Goal: Task Accomplishment & Management: Complete application form

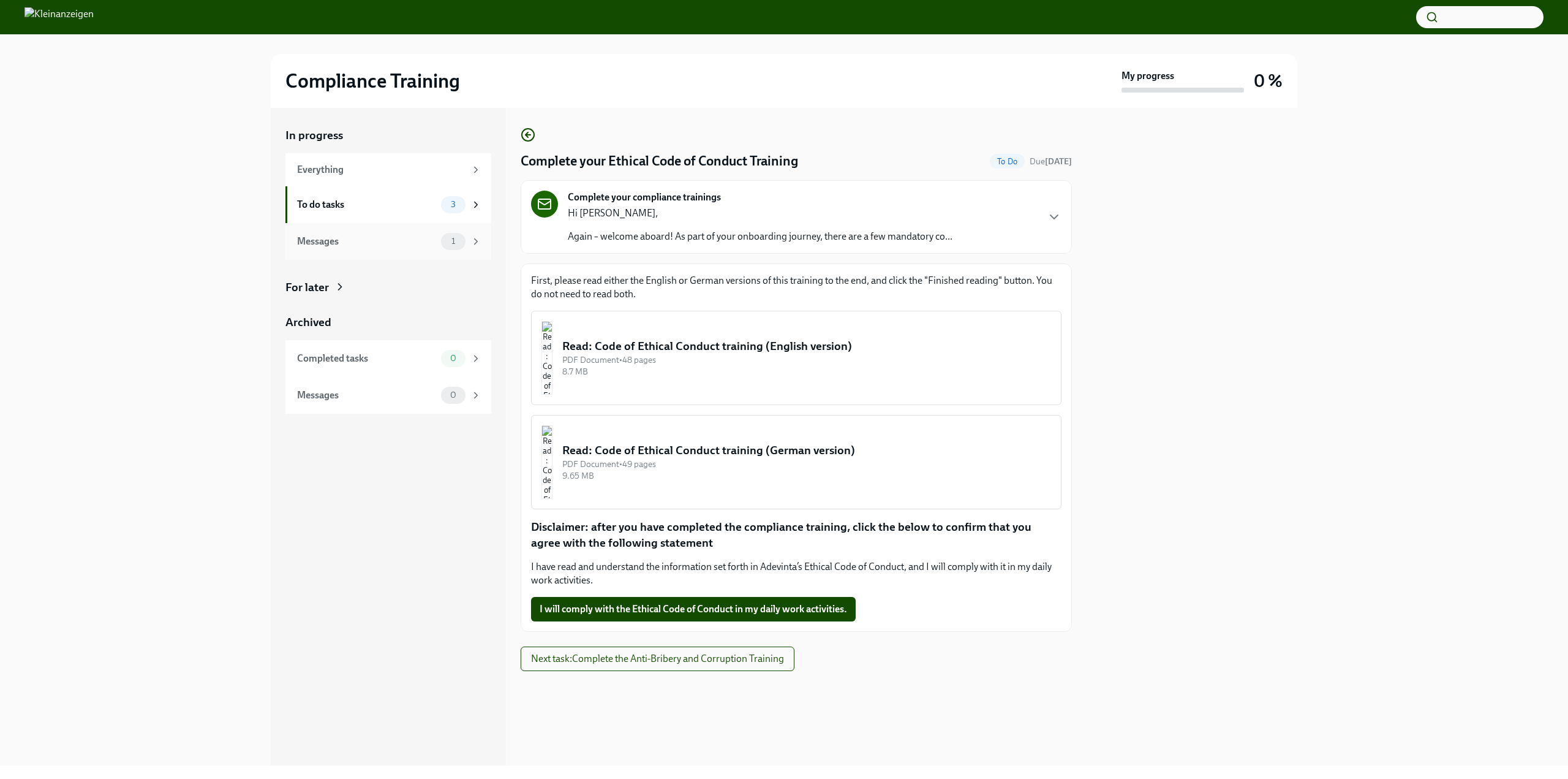
click at [404, 243] on div "Messages" at bounding box center [366, 241] width 139 height 14
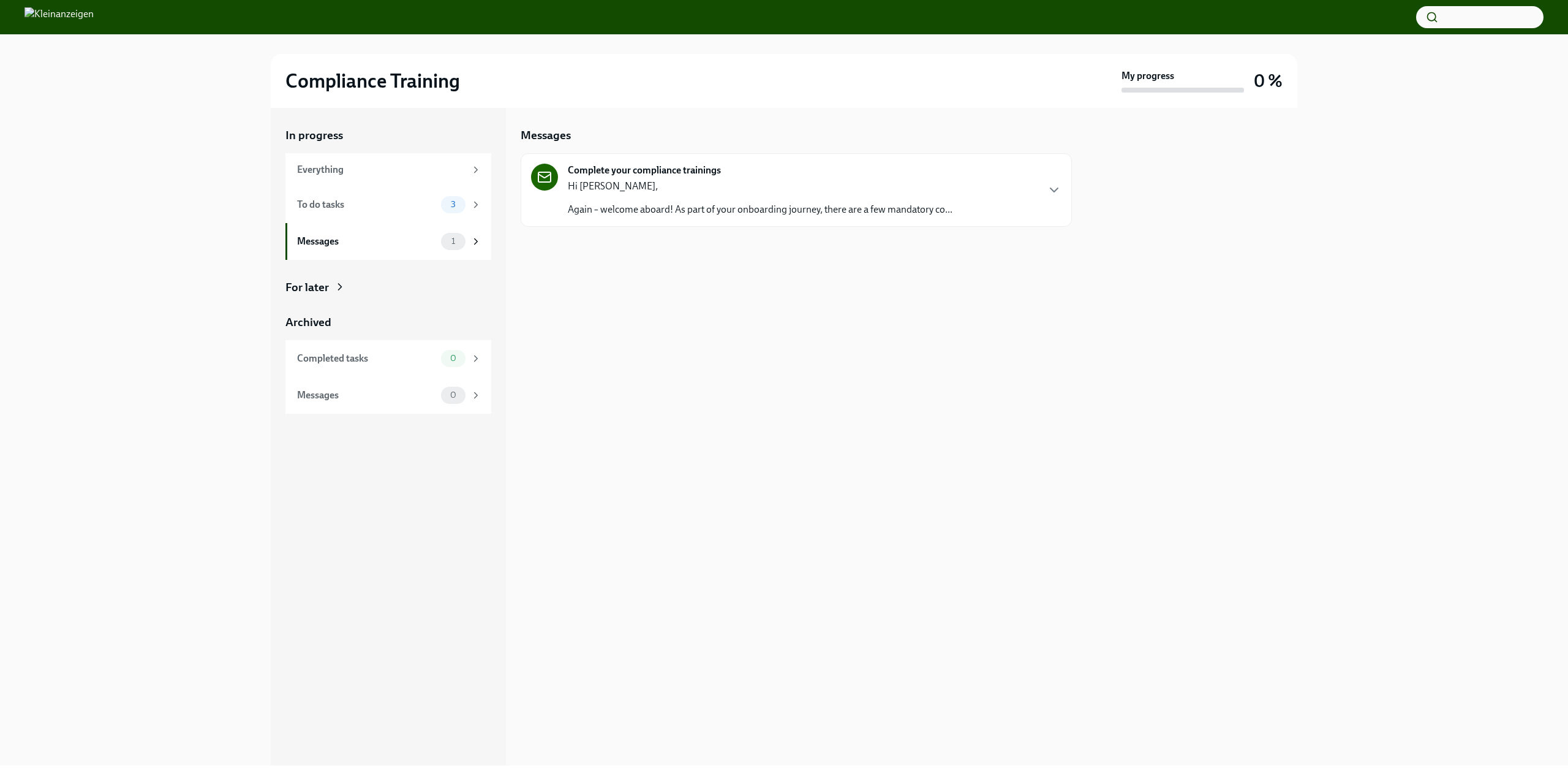
click at [671, 204] on p "Again – welcome aboard! As part of your onboarding journey, there are a few man…" at bounding box center [760, 210] width 385 height 14
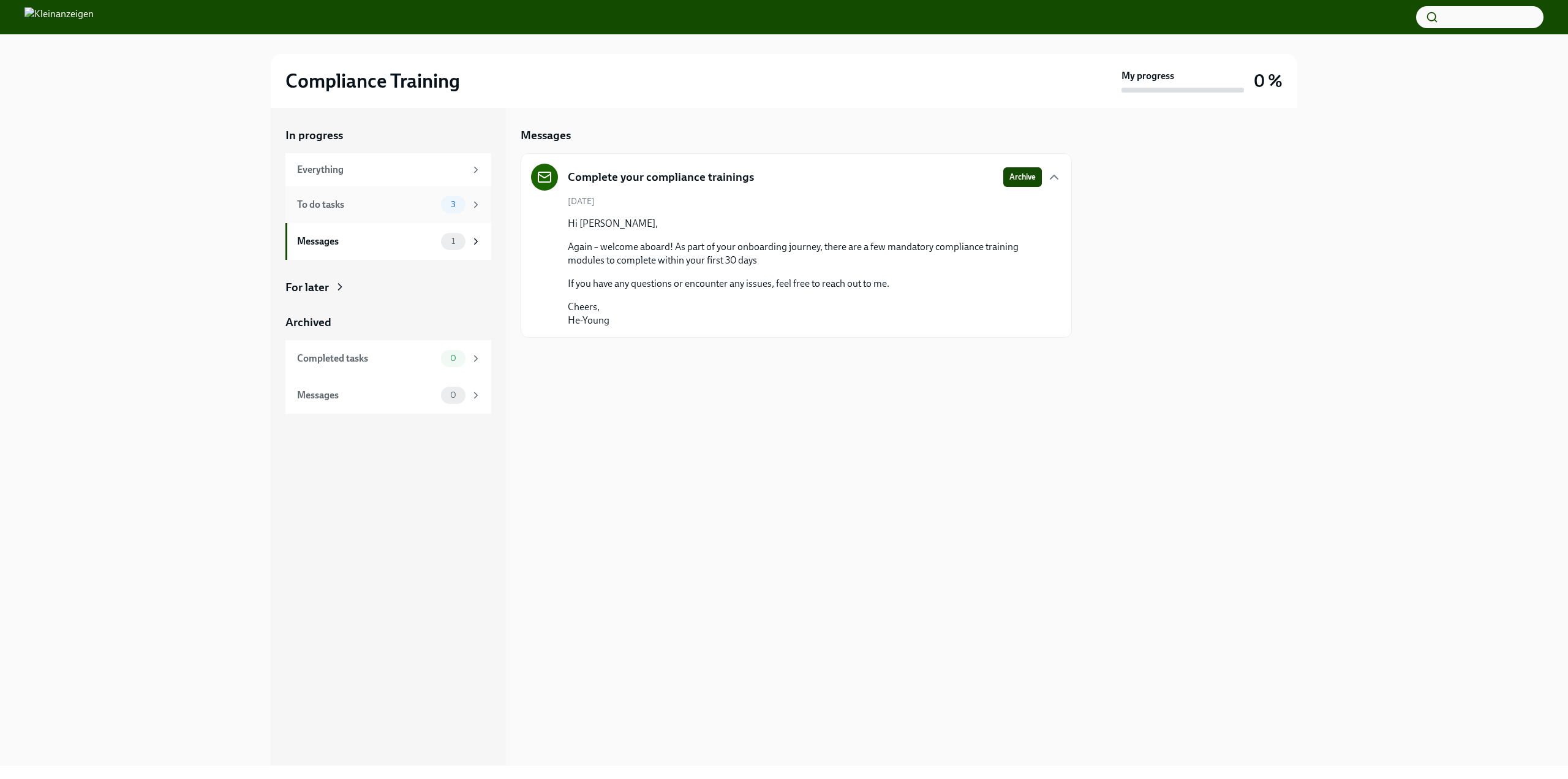
click at [375, 200] on div "To do tasks" at bounding box center [366, 204] width 139 height 14
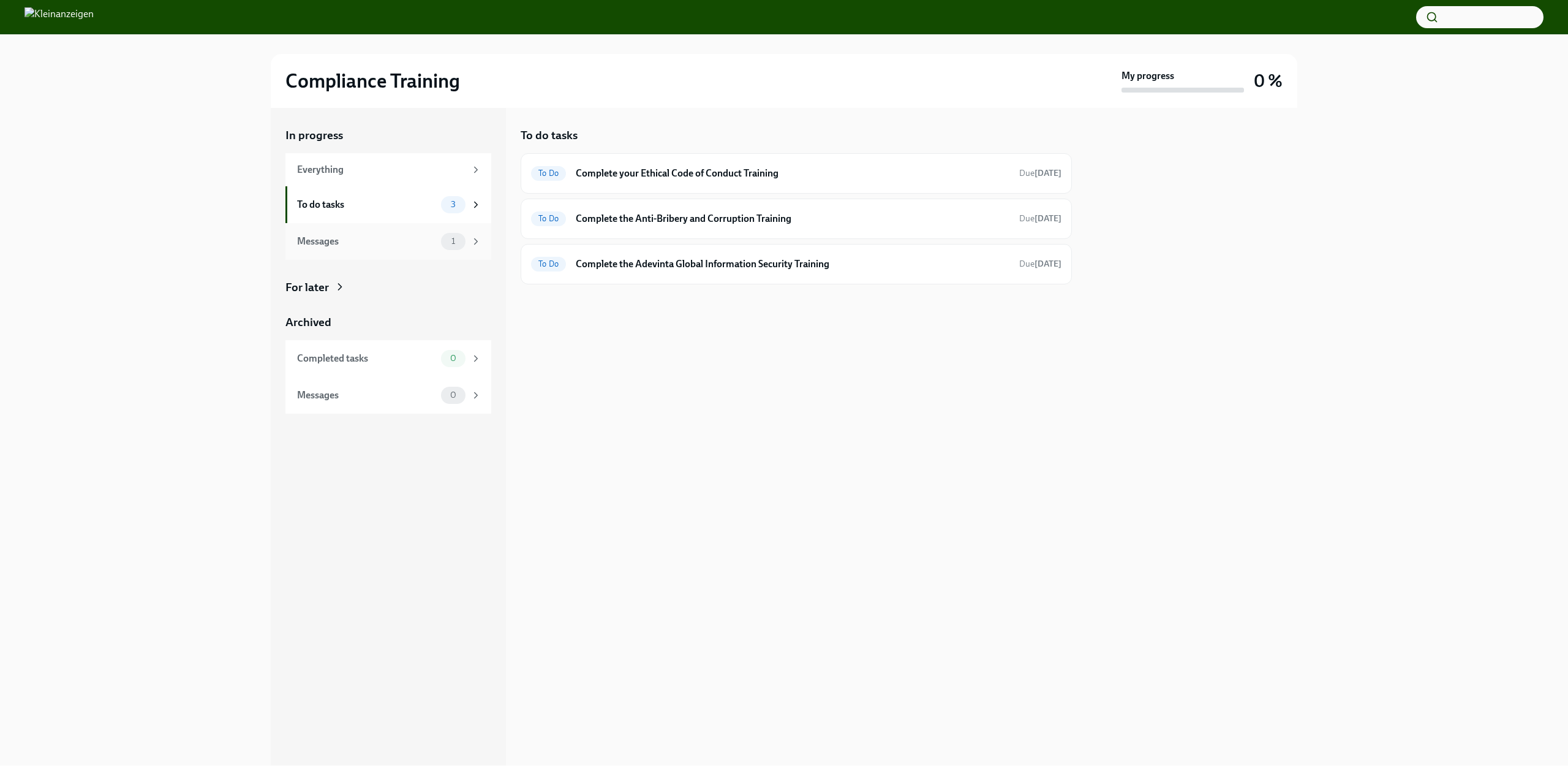
click at [387, 239] on div "Messages" at bounding box center [366, 241] width 139 height 14
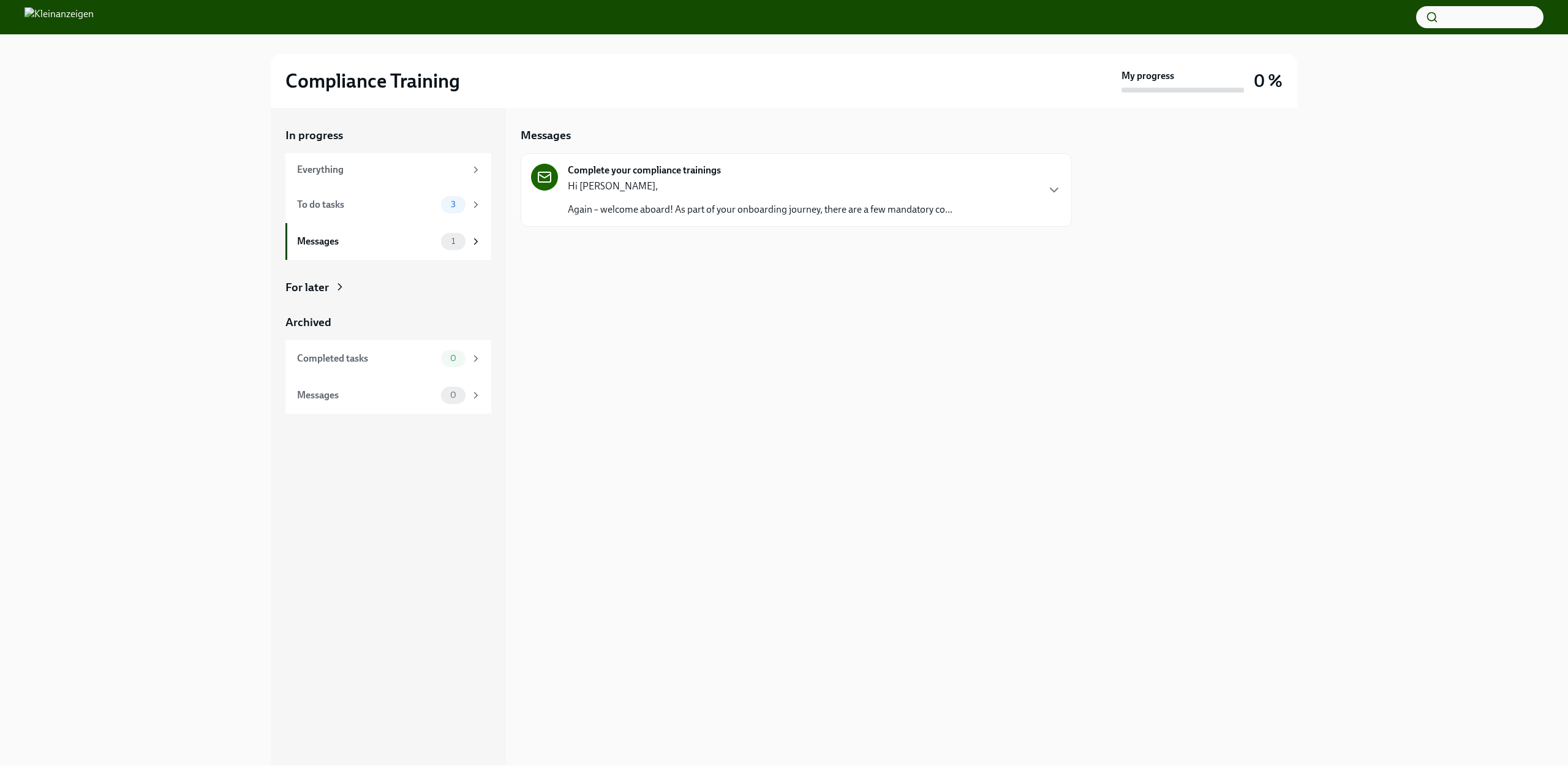
click at [620, 168] on strong "Complete your compliance trainings" at bounding box center [644, 170] width 153 height 14
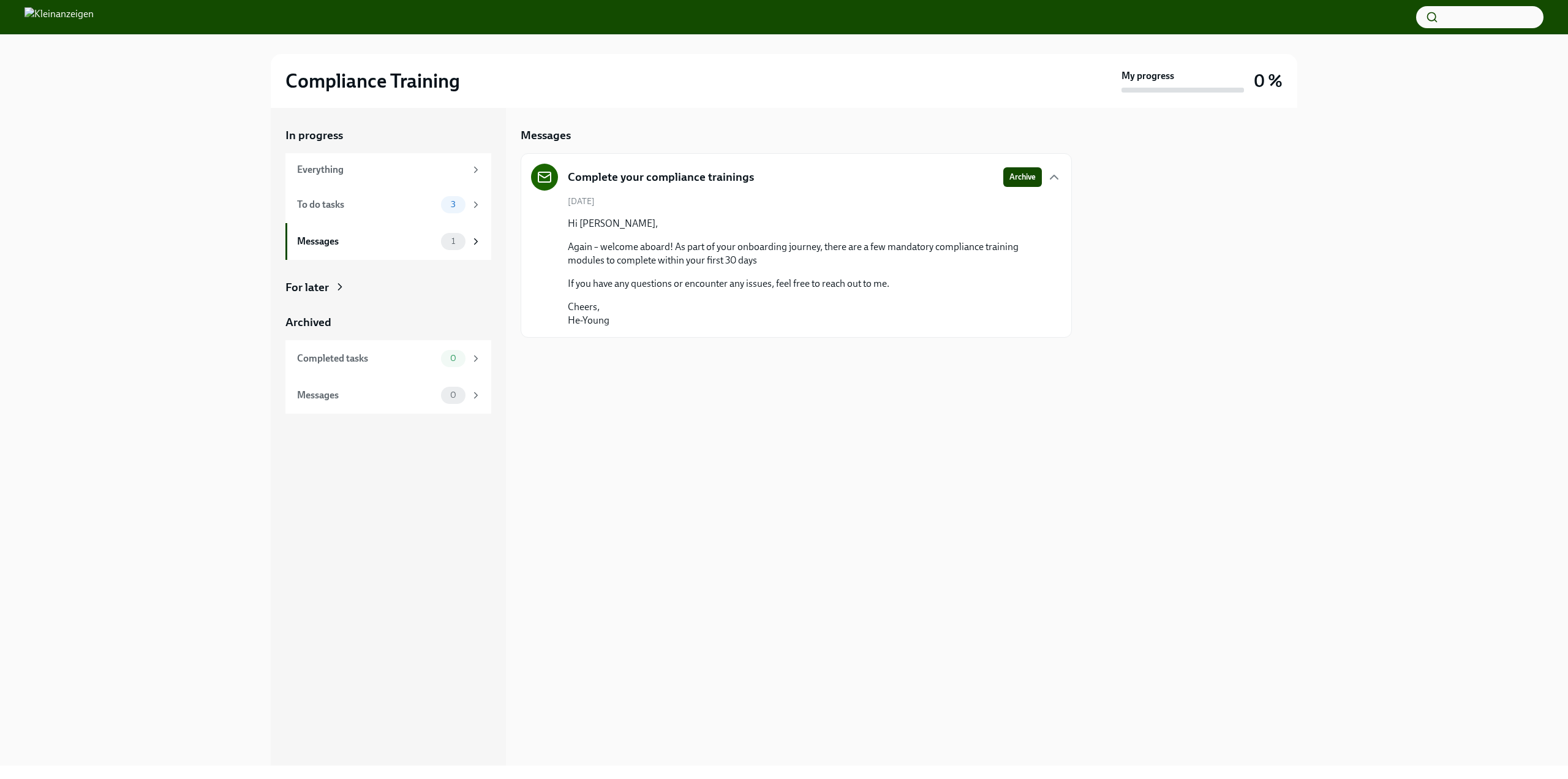
click at [550, 177] on icon at bounding box center [545, 177] width 15 height 15
click at [1022, 173] on span "Archive" at bounding box center [1022, 177] width 27 height 12
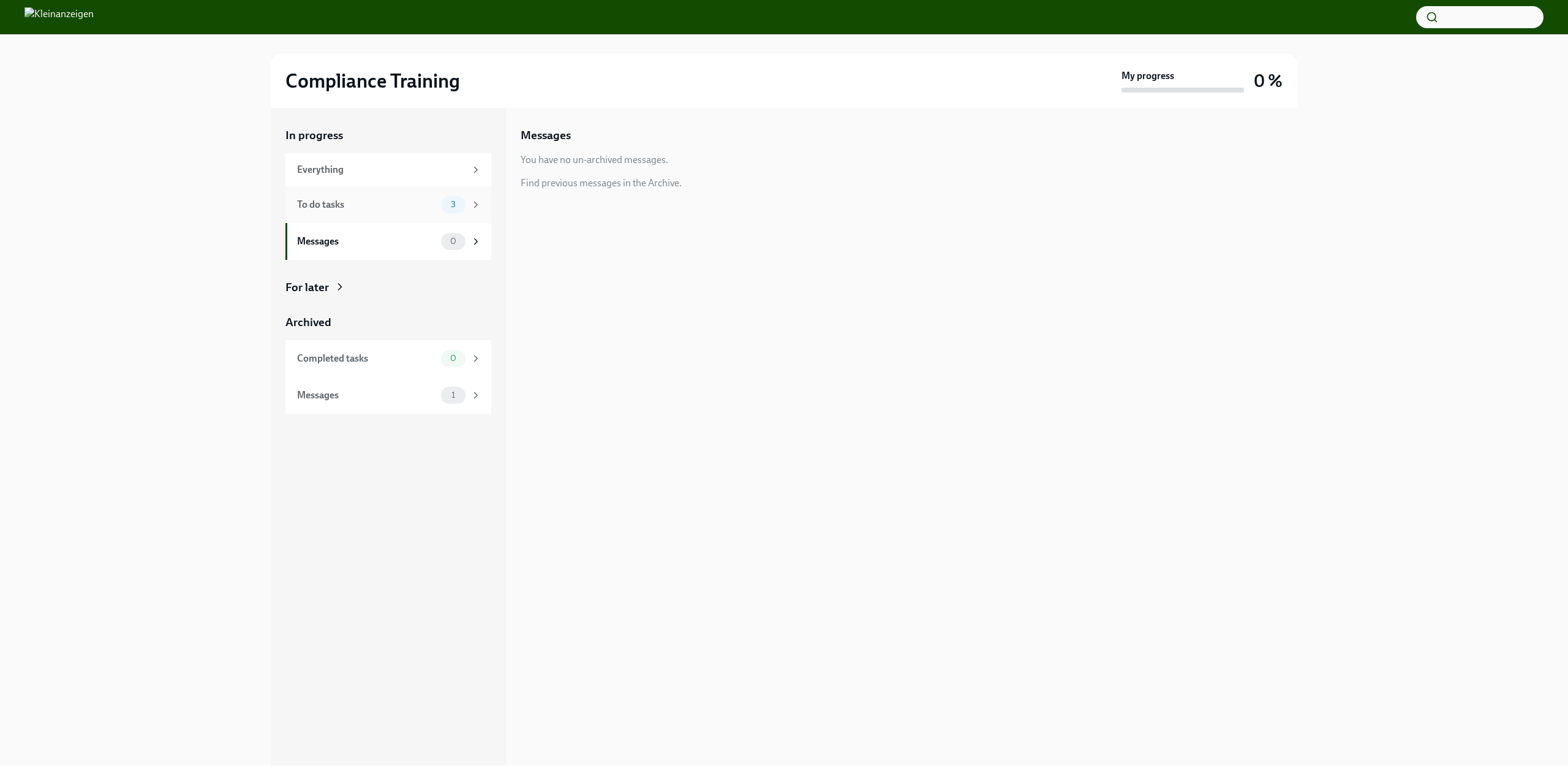
click at [394, 194] on div "To do tasks 3" at bounding box center [388, 204] width 206 height 37
click at [663, 168] on h6 "Complete your Ethical Code of Conduct Training" at bounding box center [792, 174] width 434 height 14
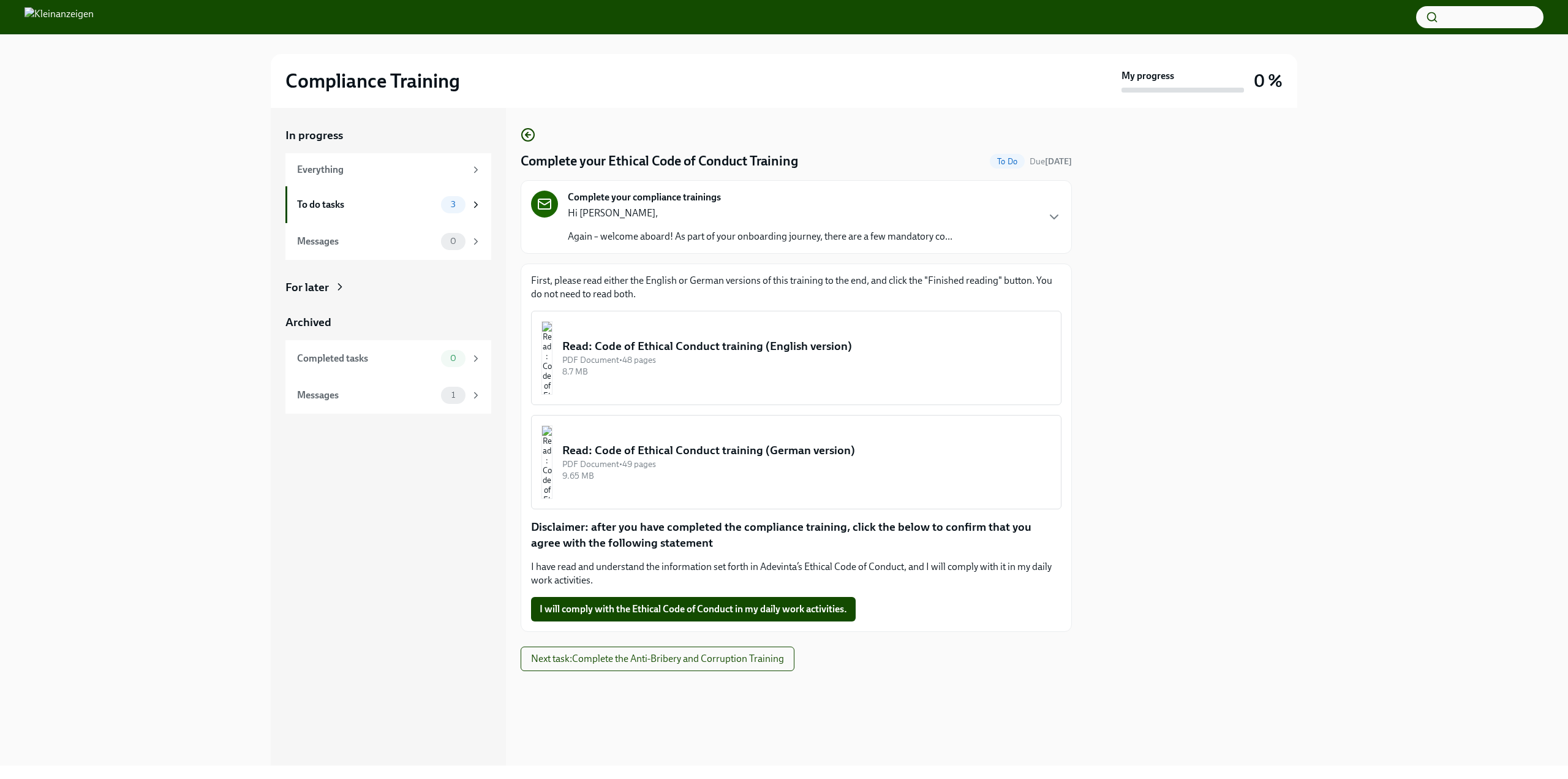
click at [759, 448] on div "Read: Code of Ethical Conduct training (German version)" at bounding box center [806, 450] width 489 height 16
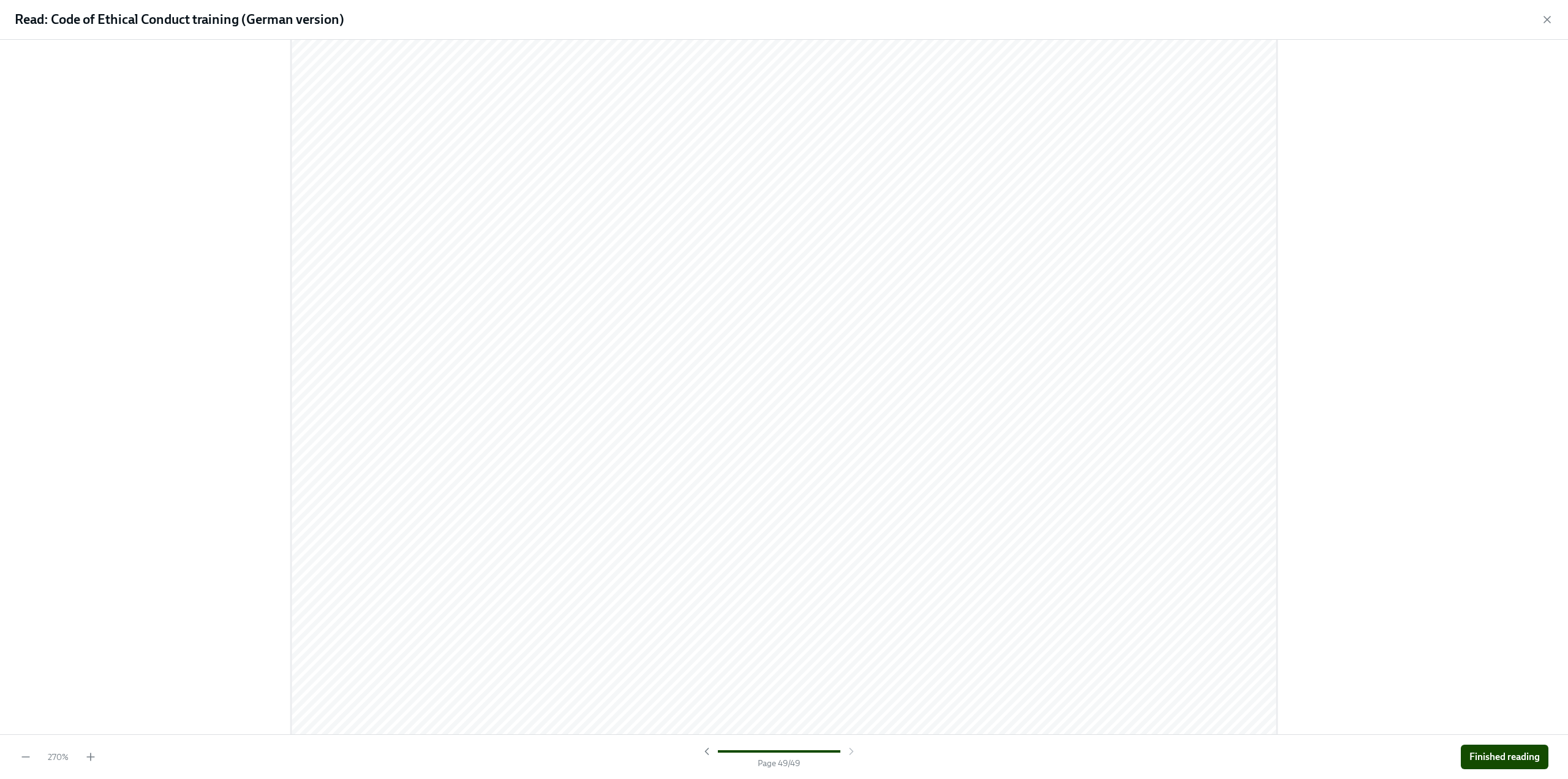
scroll to position [49958, 0]
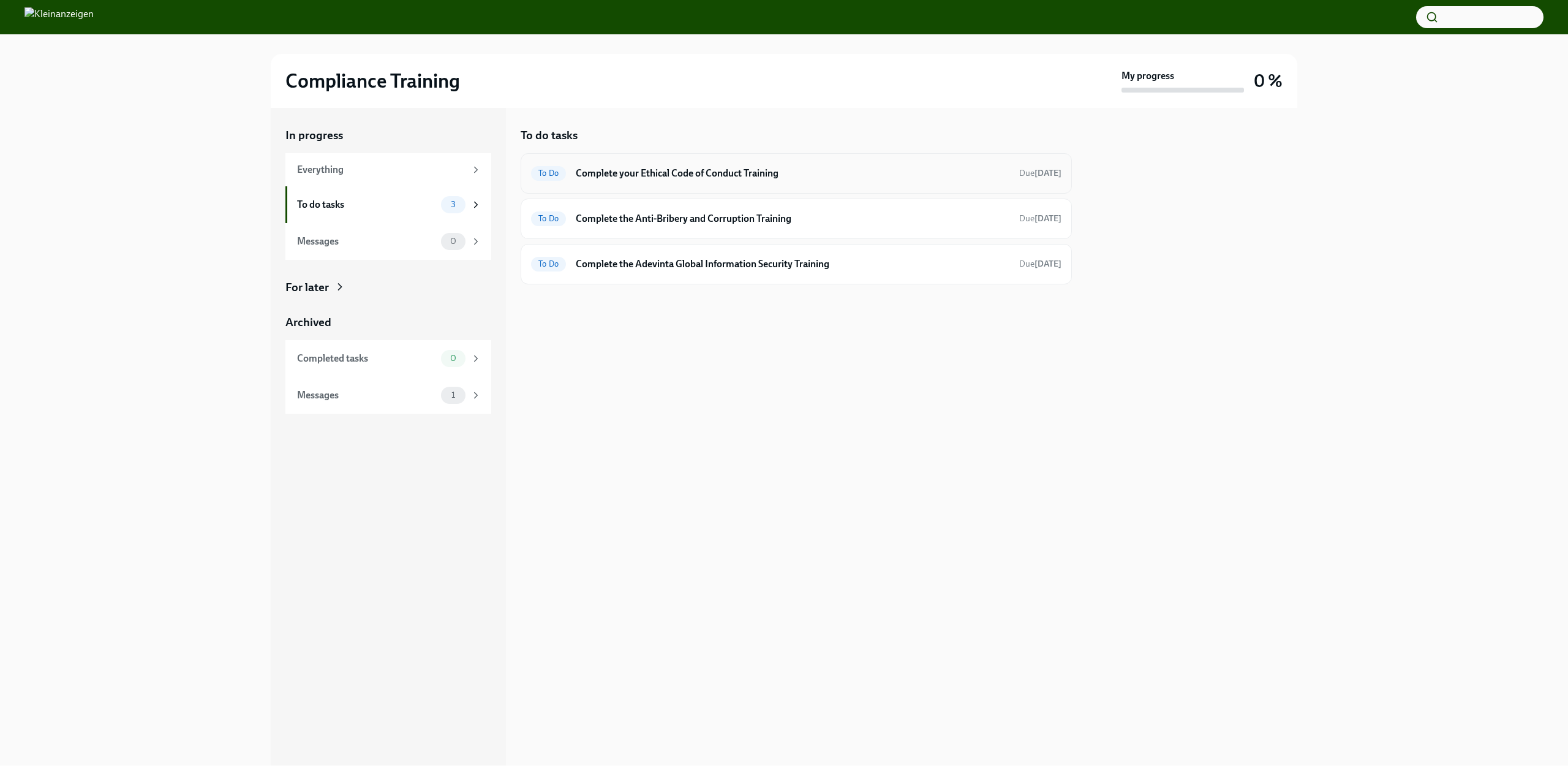
click at [710, 179] on h6 "Complete your Ethical Code of Conduct Training" at bounding box center [792, 174] width 434 height 14
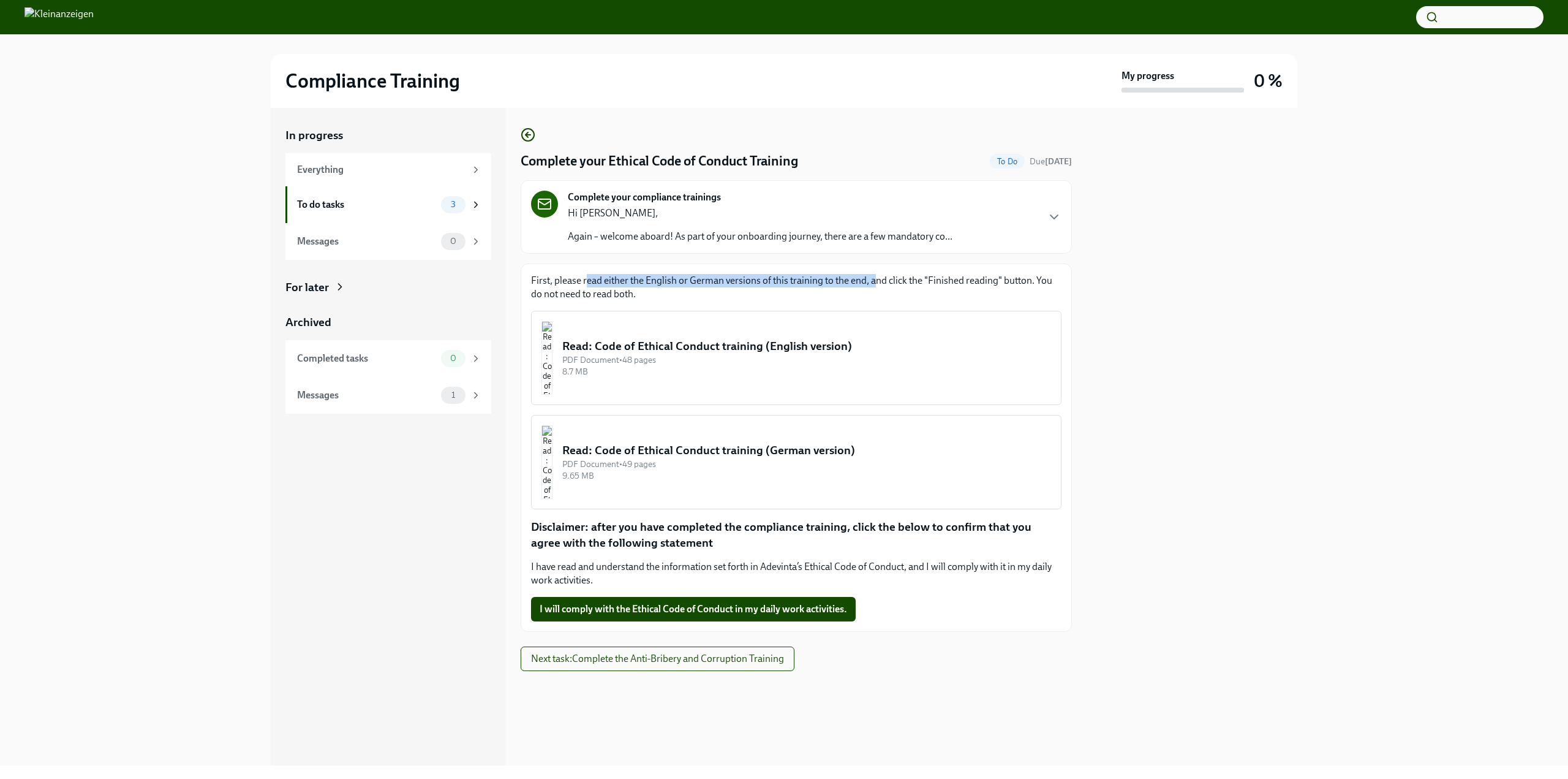
drag, startPoint x: 587, startPoint y: 281, endPoint x: 883, endPoint y: 284, distance: 296.0
click at [879, 284] on p "First, please read either the English or German versions of this training to th…" at bounding box center [796, 288] width 531 height 27
click at [883, 284] on p "First, please read either the English or German versions of this training to th…" at bounding box center [796, 288] width 531 height 27
drag, startPoint x: 923, startPoint y: 283, endPoint x: 772, endPoint y: 283, distance: 151.0
click at [772, 283] on p "First, please read either the English or German versions of this training to th…" at bounding box center [796, 288] width 531 height 27
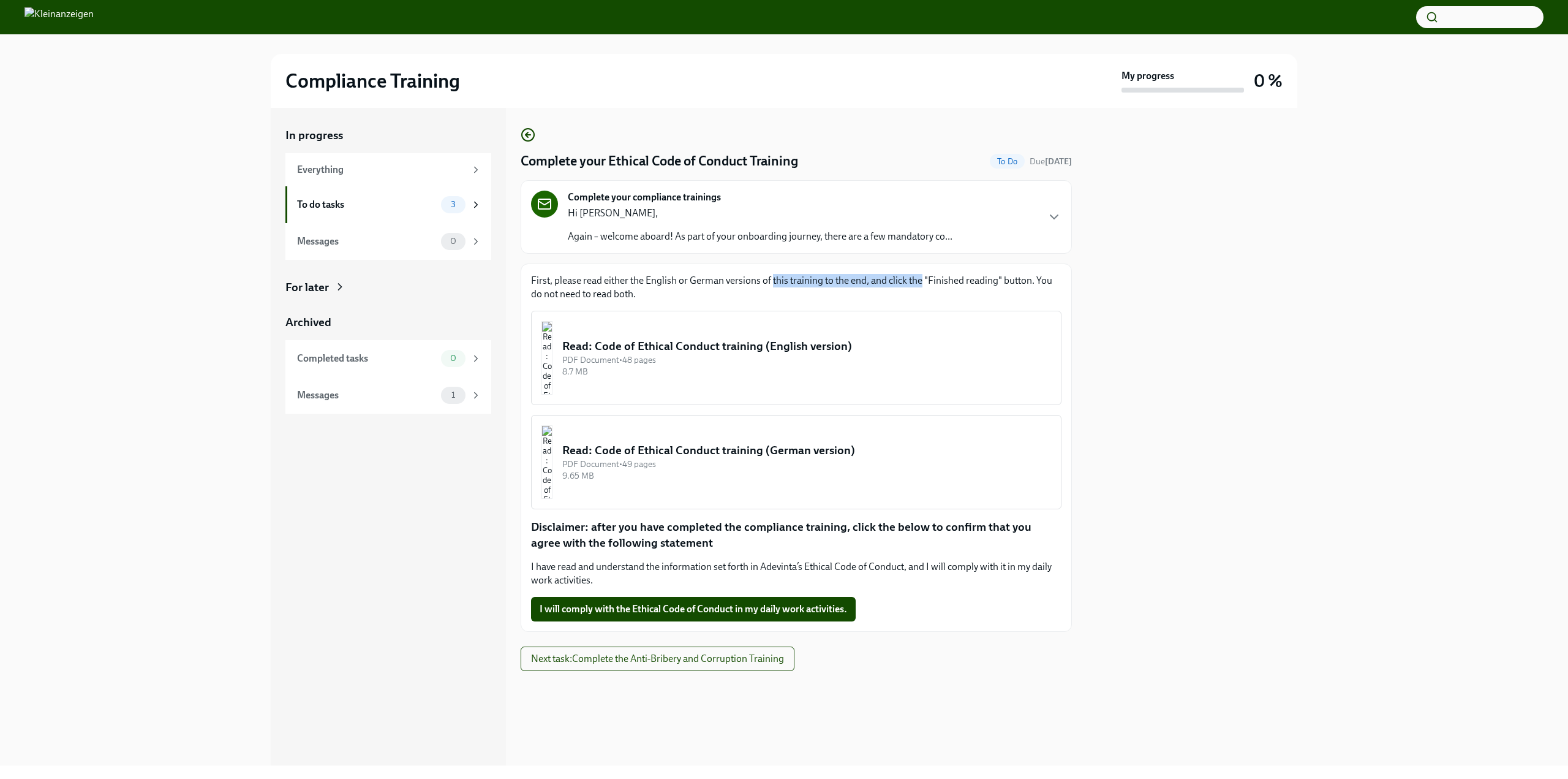
click at [785, 367] on div "8.7 MB" at bounding box center [806, 371] width 489 height 12
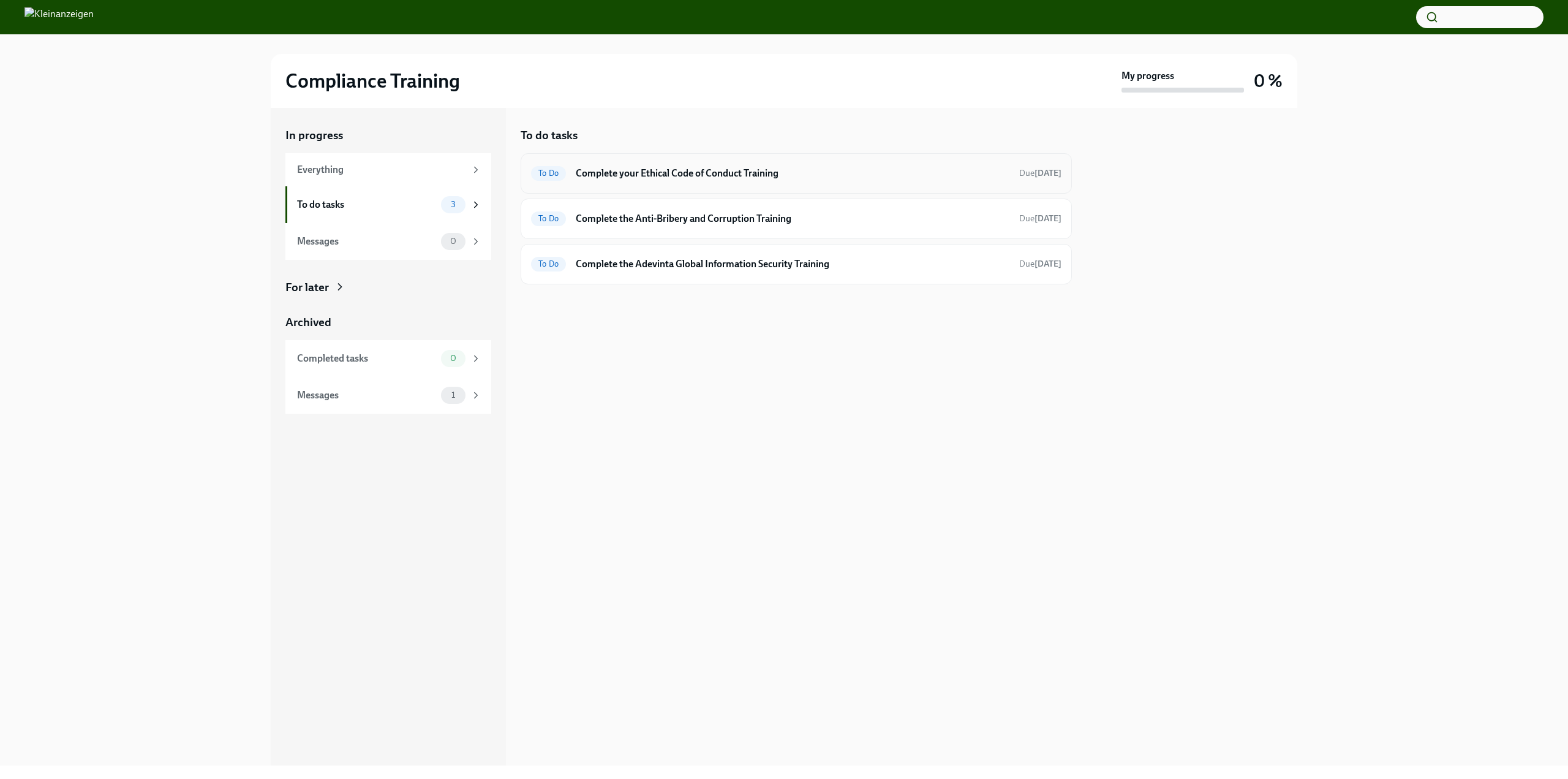
click at [729, 187] on div "To Do Complete your Ethical Code of Conduct Training Due [DATE]" at bounding box center [796, 173] width 551 height 40
click at [756, 171] on h6 "Complete your Ethical Code of Conduct Training" at bounding box center [792, 174] width 434 height 14
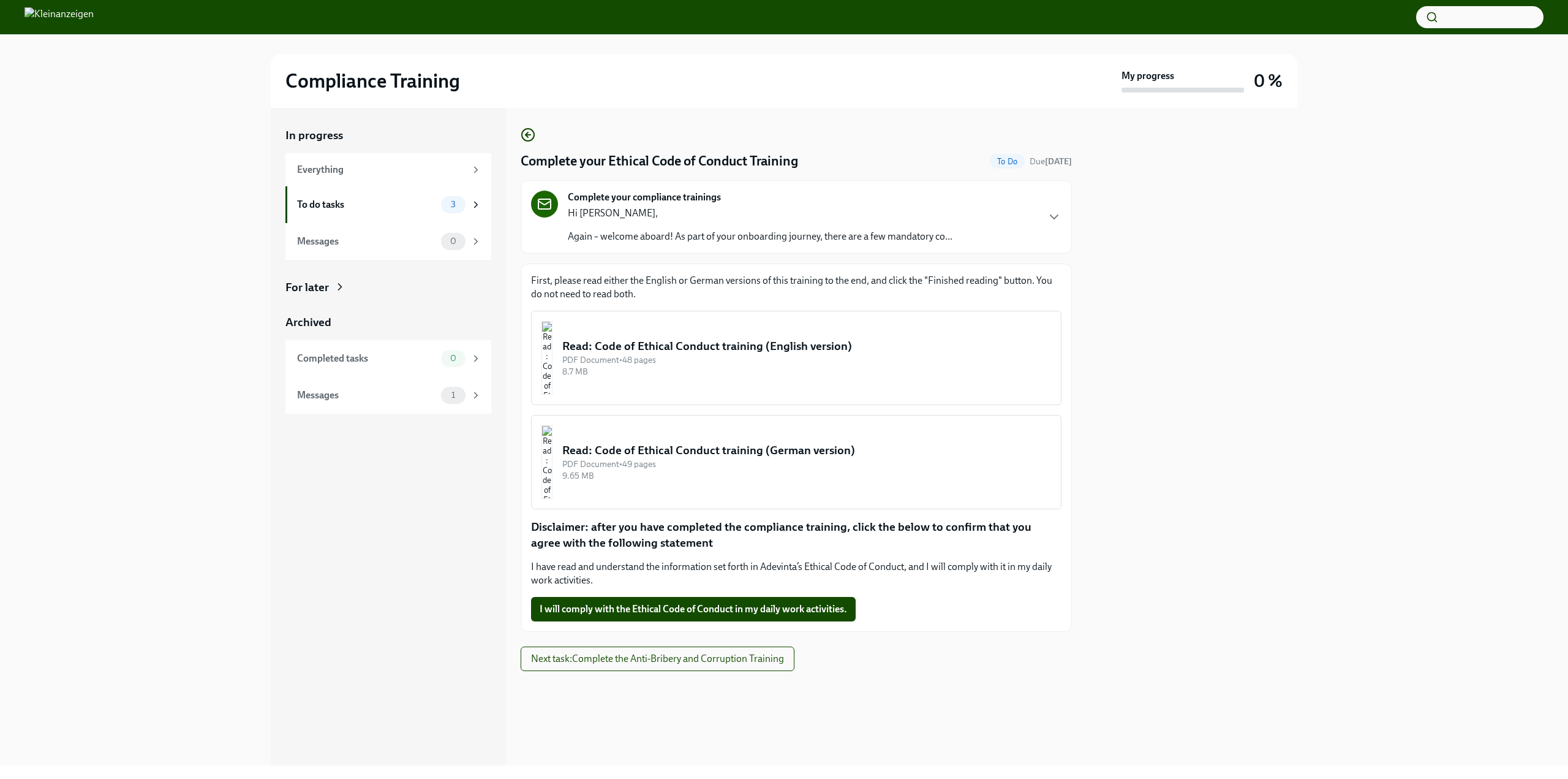
click at [762, 459] on div "PDF Document • 49 pages" at bounding box center [806, 464] width 489 height 12
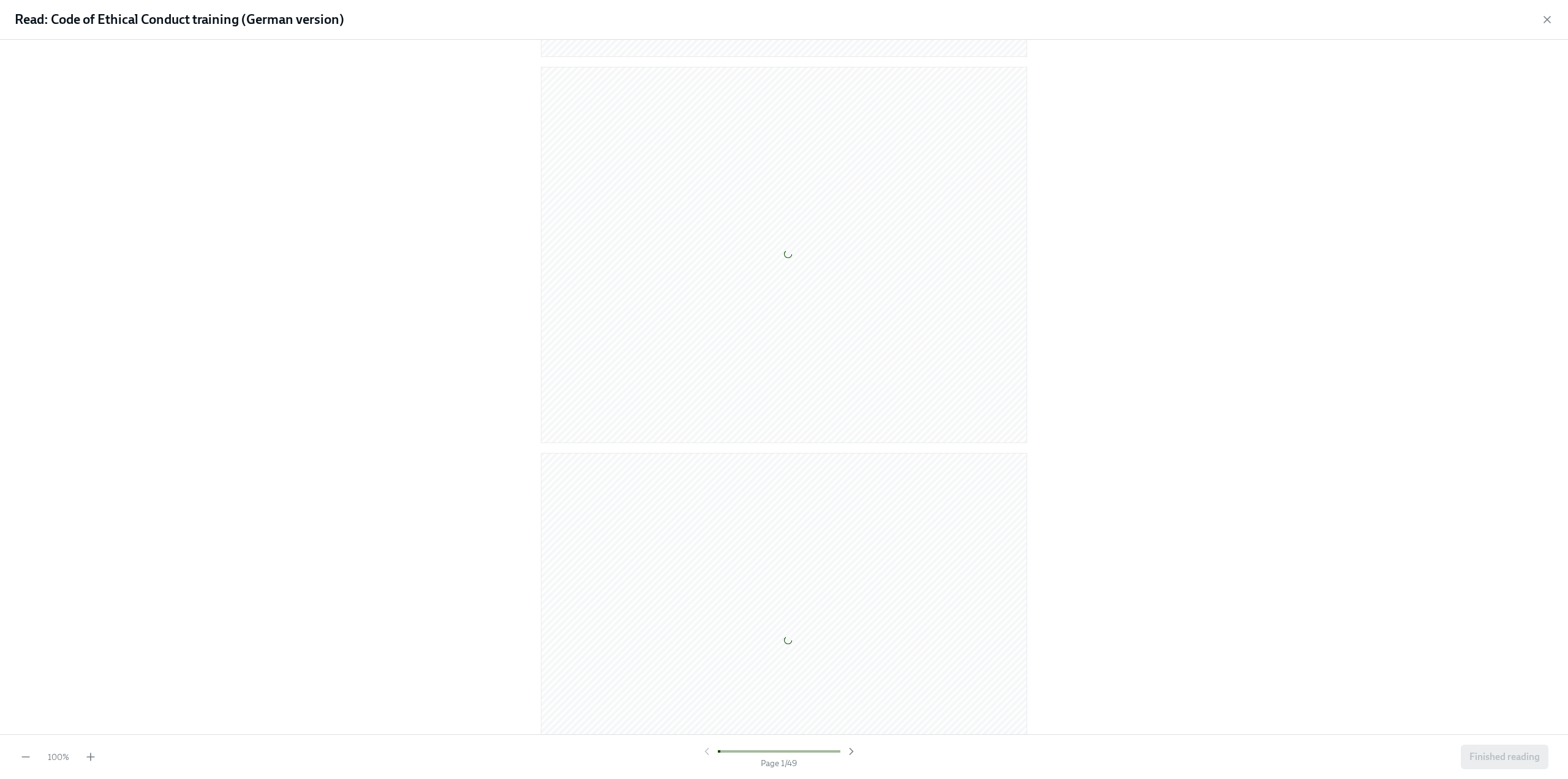
scroll to position [18374, 0]
click at [1505, 754] on span "Finished reading" at bounding box center [1504, 757] width 70 height 12
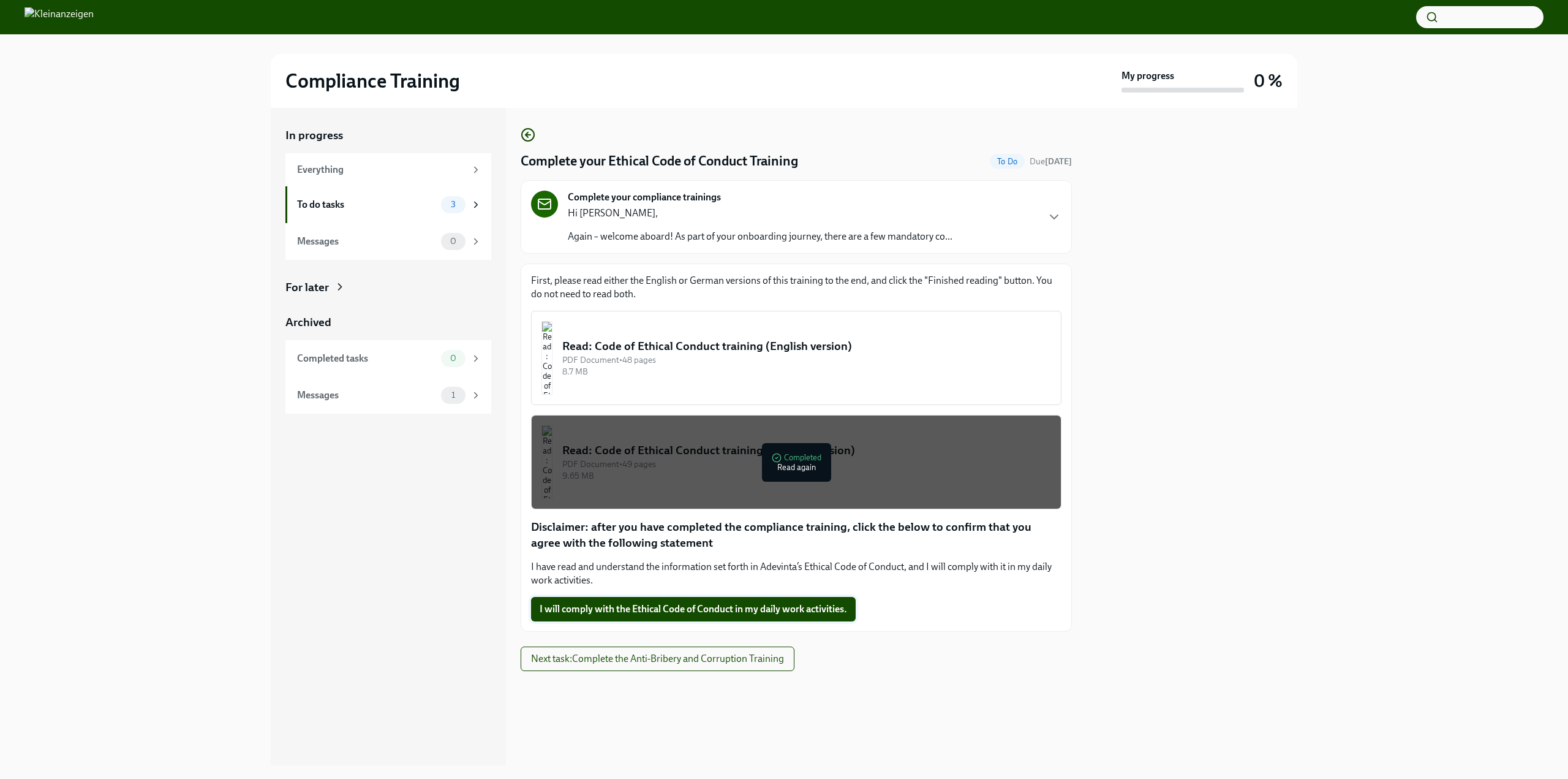
click at [728, 611] on span "I will comply with the Ethical Code of Conduct in my daily work activities." at bounding box center [693, 609] width 307 height 12
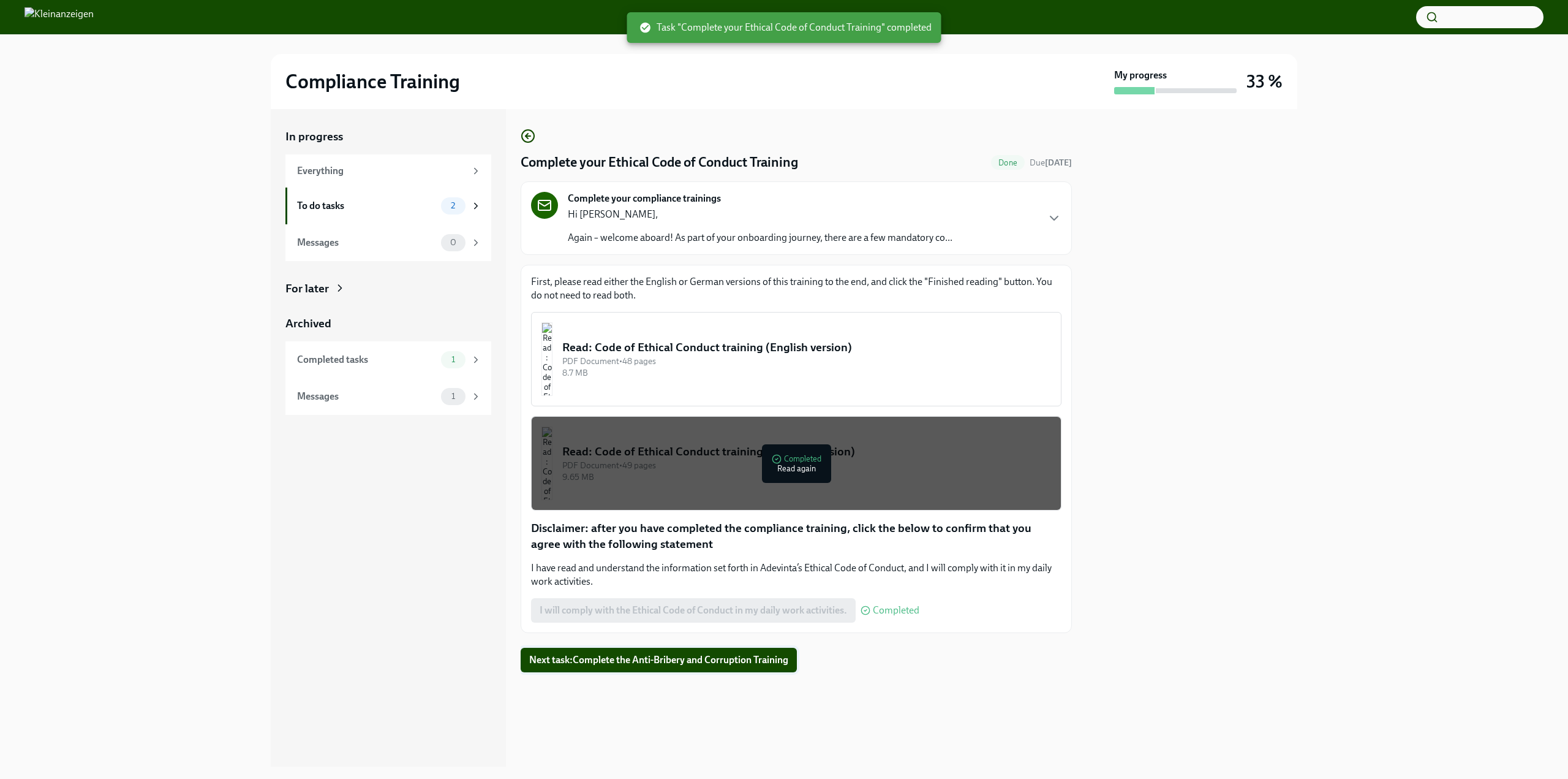
click at [707, 665] on span "Next task : Complete the Anti-Bribery and Corruption Training" at bounding box center [659, 660] width 259 height 12
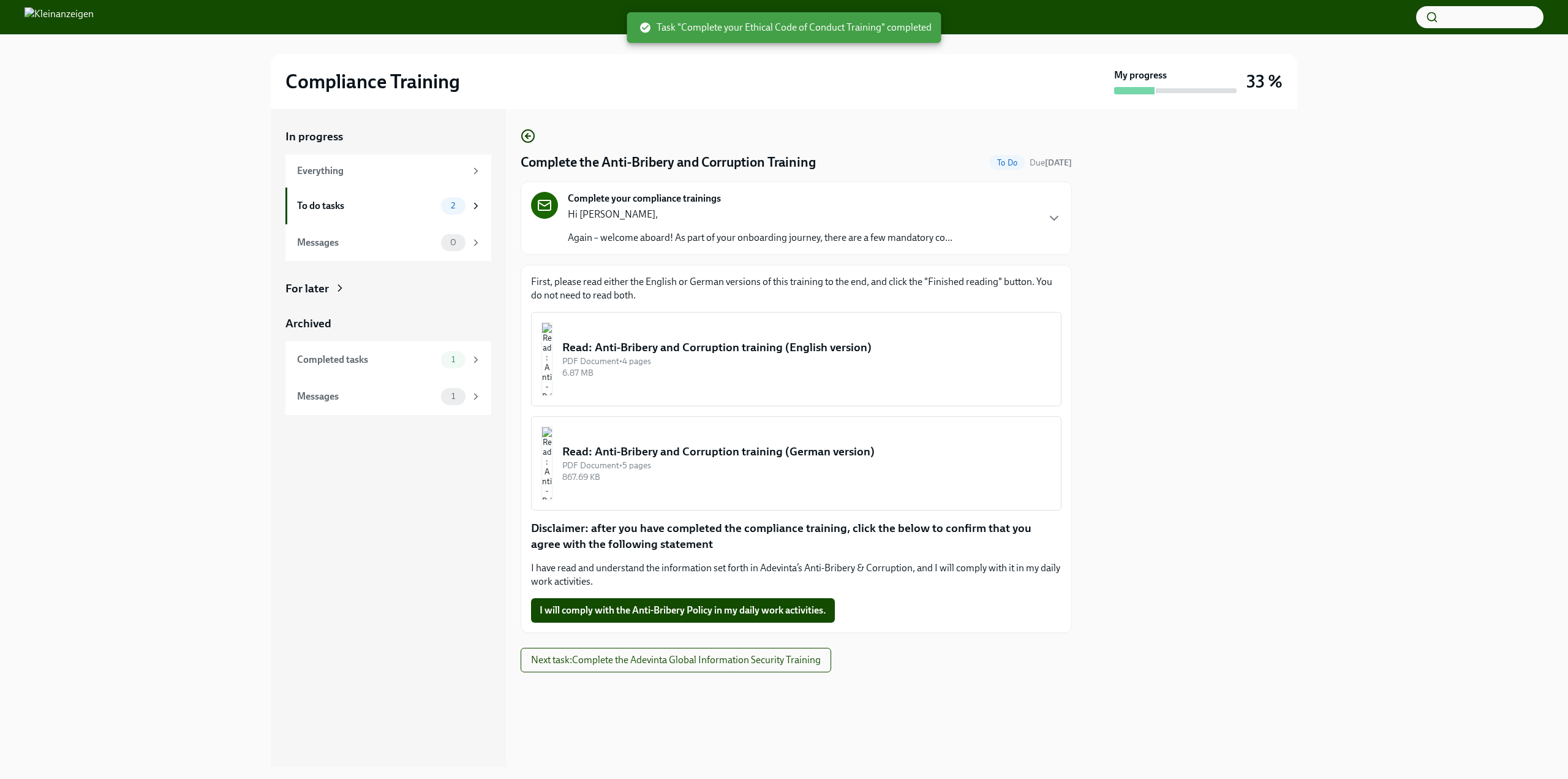
click at [738, 457] on div "Read: Anti-Bribery and Corruption training (German version)" at bounding box center [806, 451] width 489 height 16
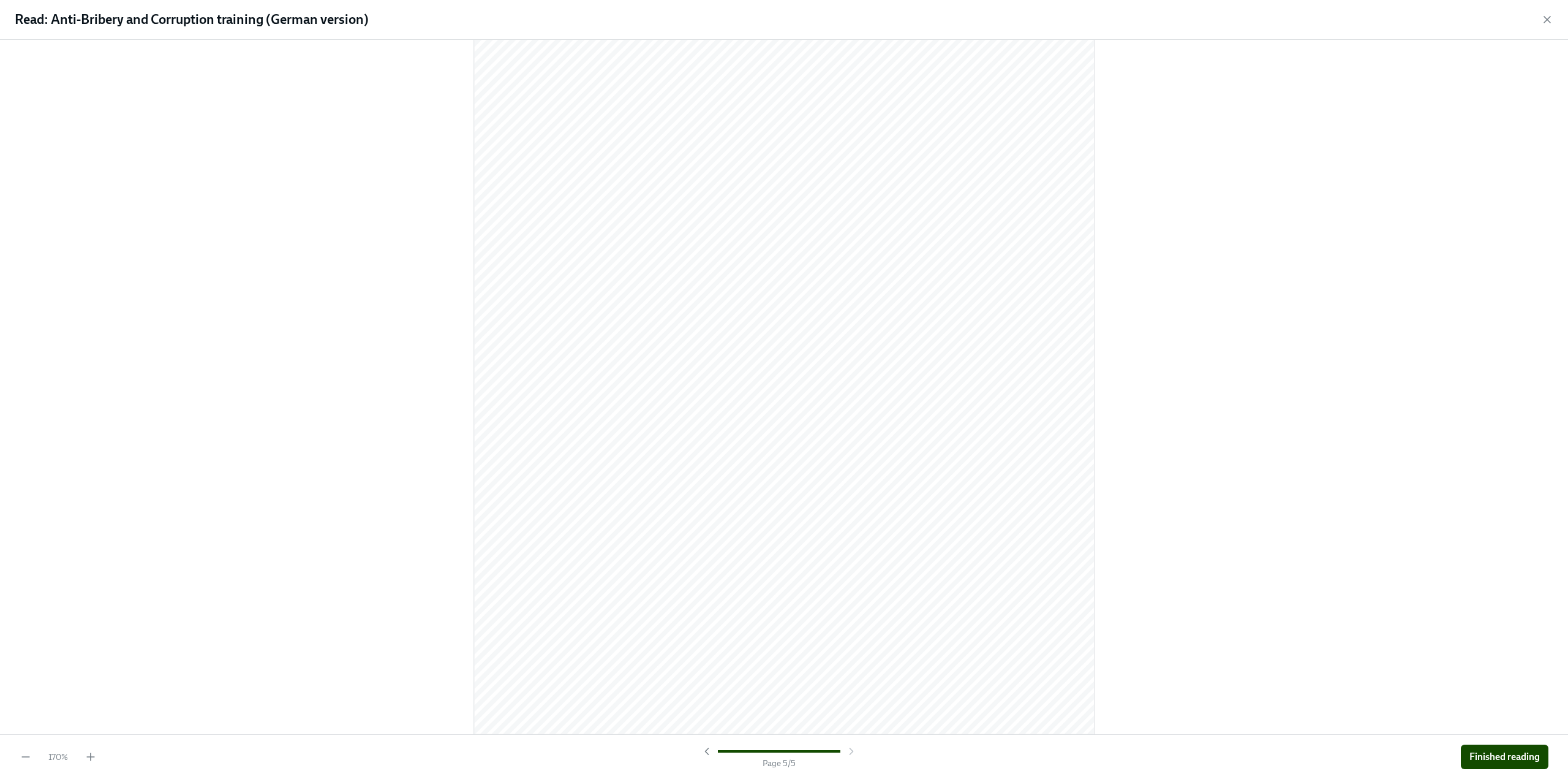
scroll to position [5386, 0]
click at [1510, 755] on span "Finished reading" at bounding box center [1504, 757] width 70 height 12
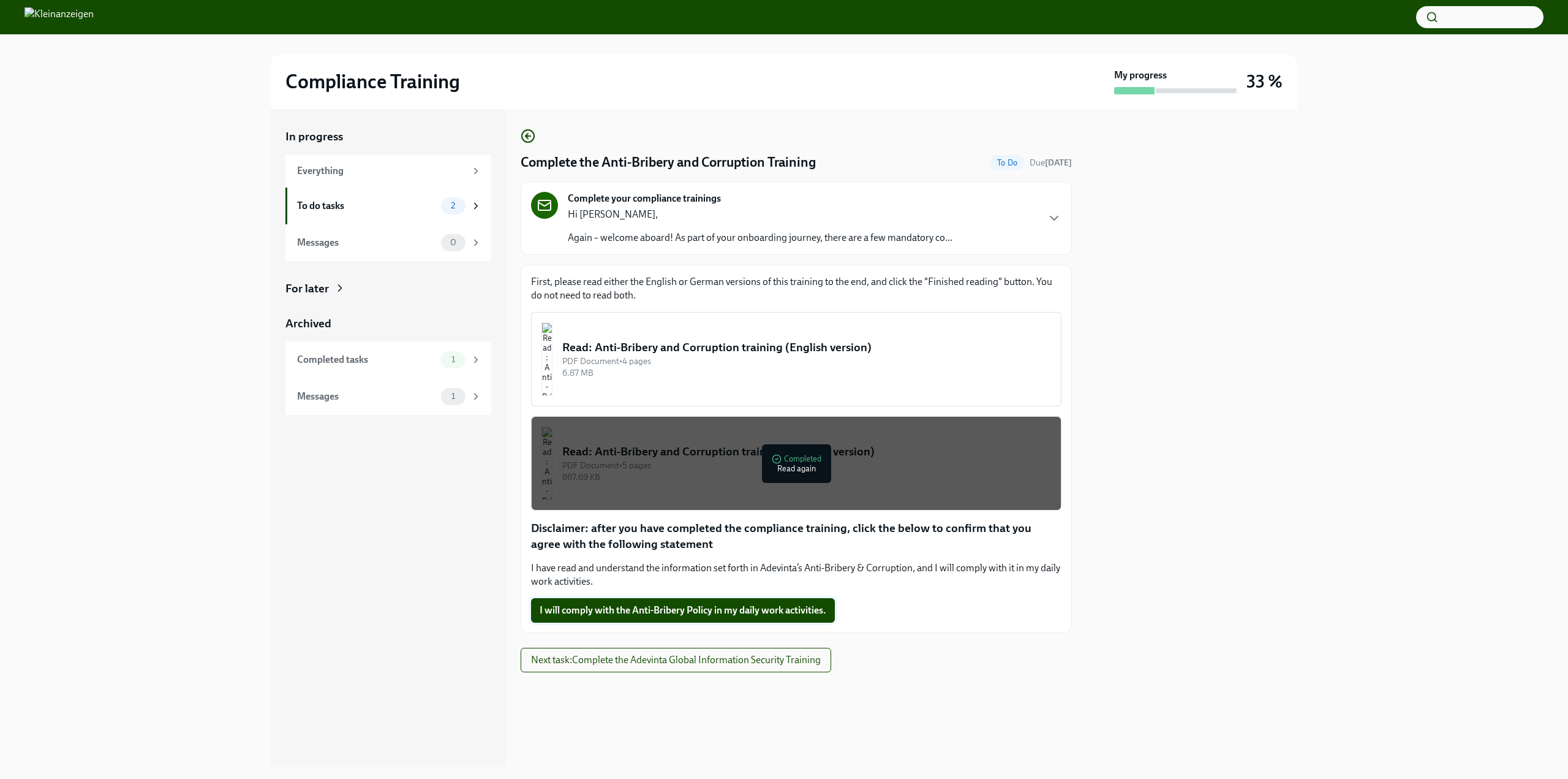
click at [673, 611] on span "I will comply with the Anti-Bribery Policy in my daily work activities." at bounding box center [683, 611] width 287 height 12
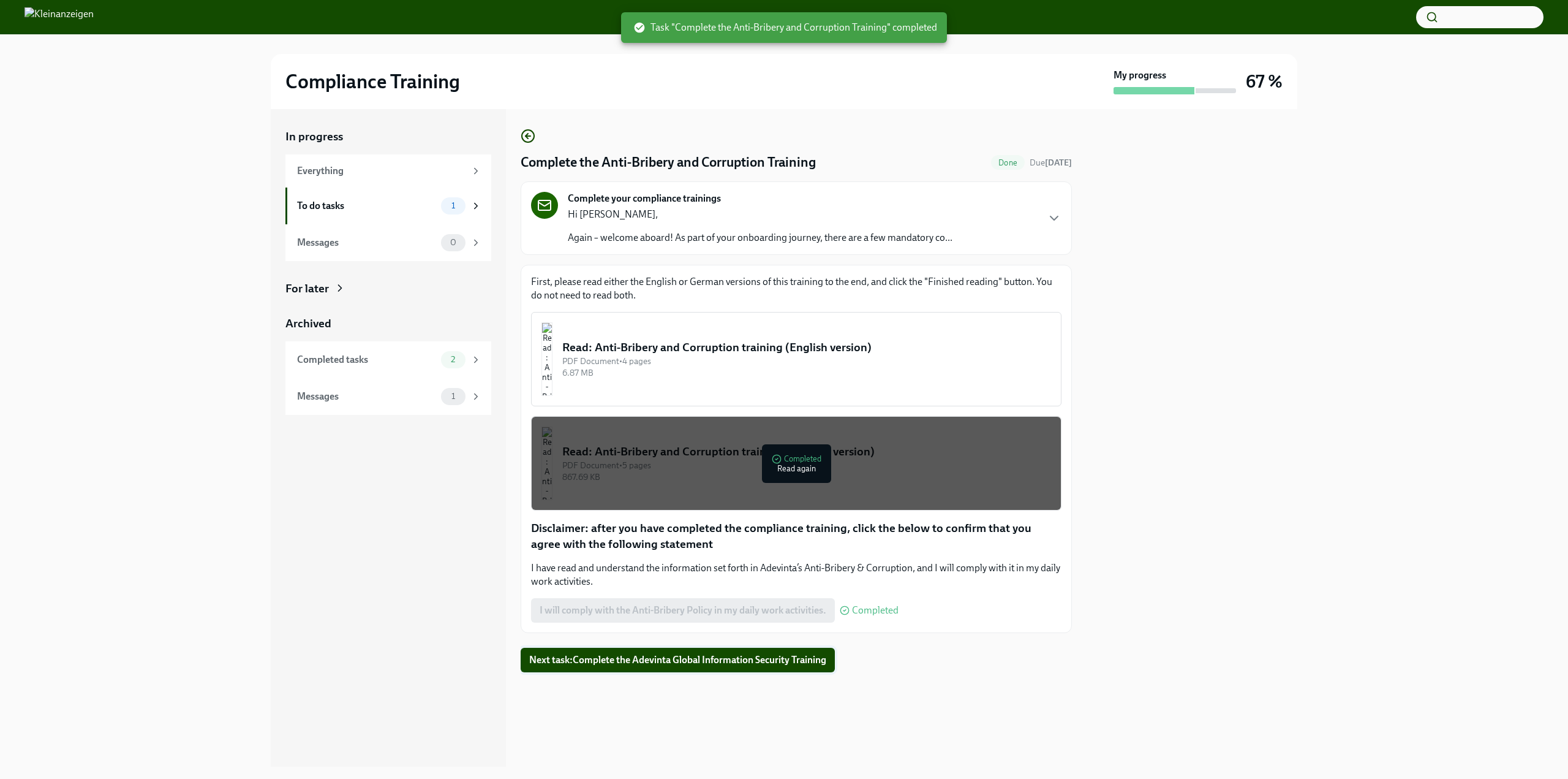
click at [664, 666] on span "Next task : Complete the Adevinta Global Information Security Training" at bounding box center [678, 660] width 297 height 12
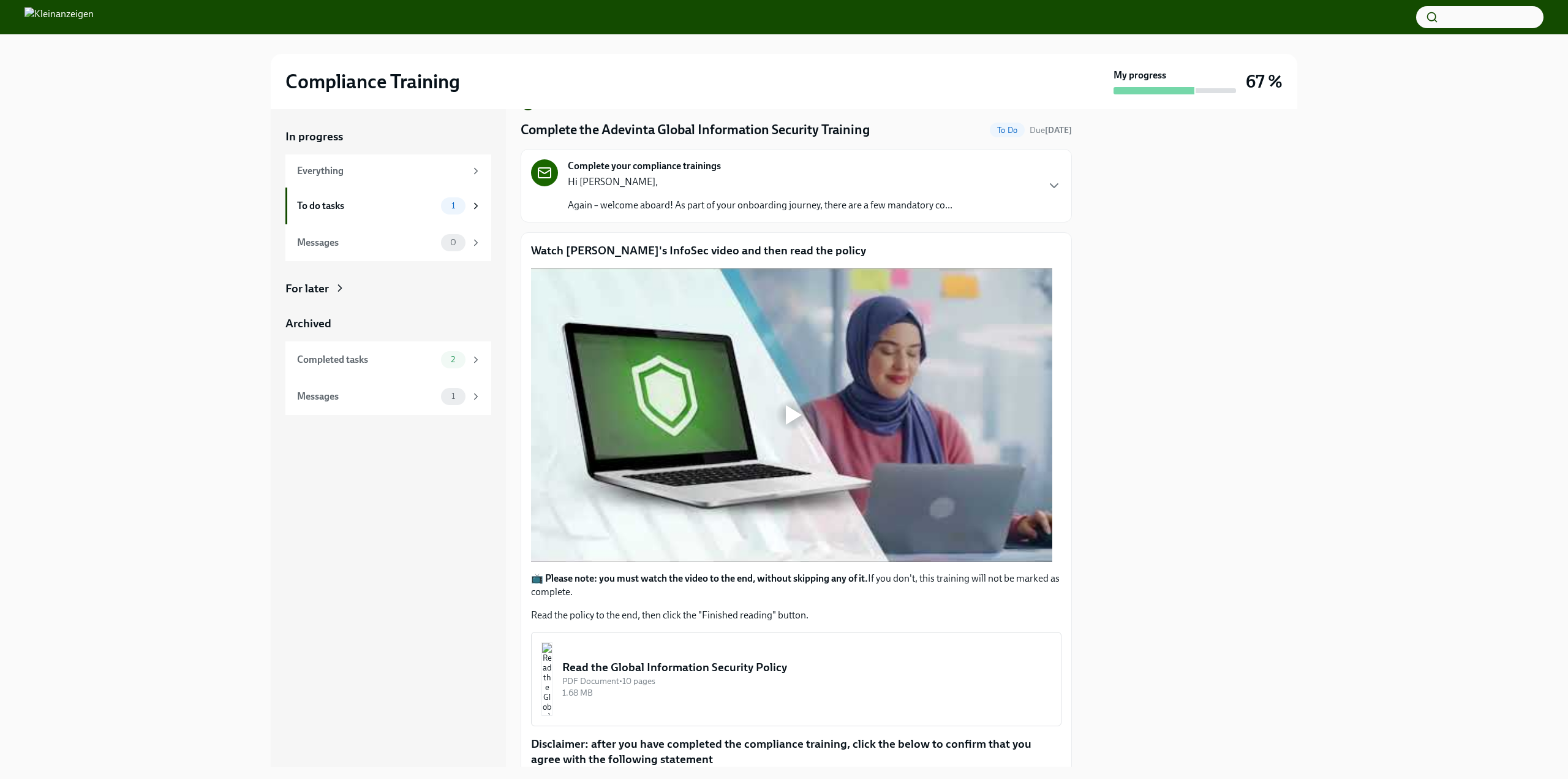
scroll to position [31, 0]
click at [798, 415] on div at bounding box center [794, 416] width 16 height 20
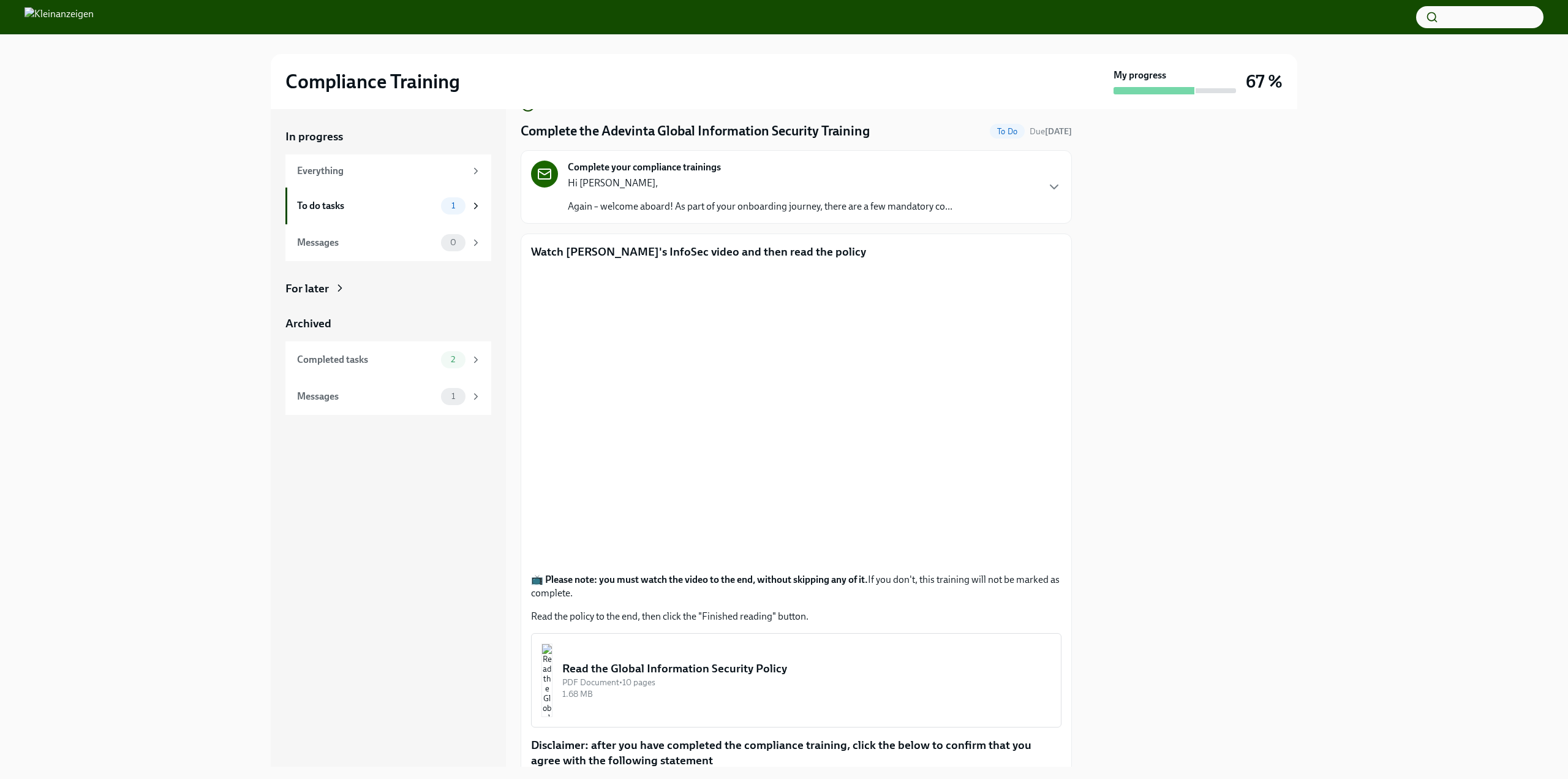
click at [465, 579] on div "In progress Everything To do tasks 1 Messages 0 For later Archived Completed ta…" at bounding box center [388, 438] width 235 height 658
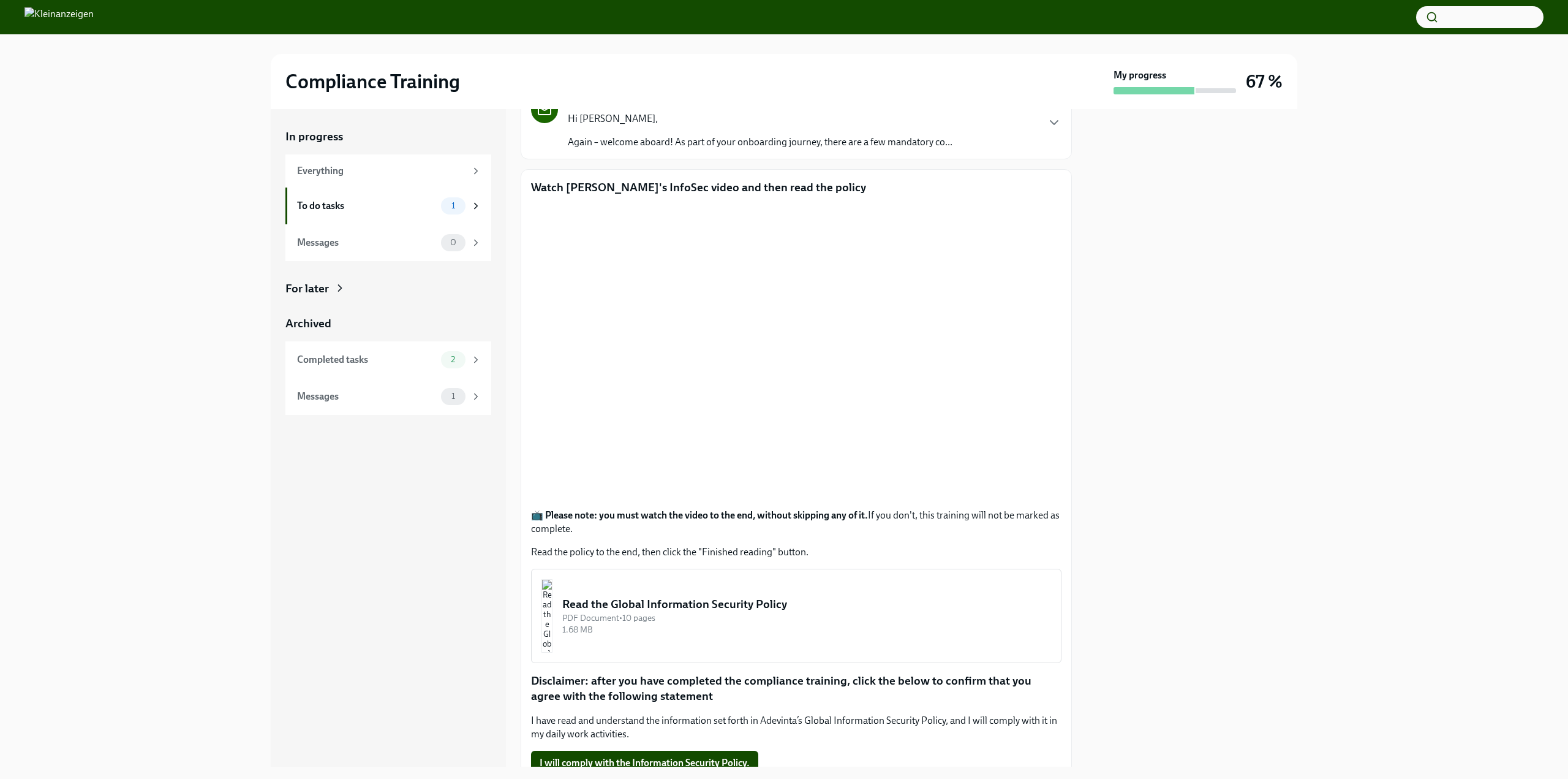
scroll to position [0, 0]
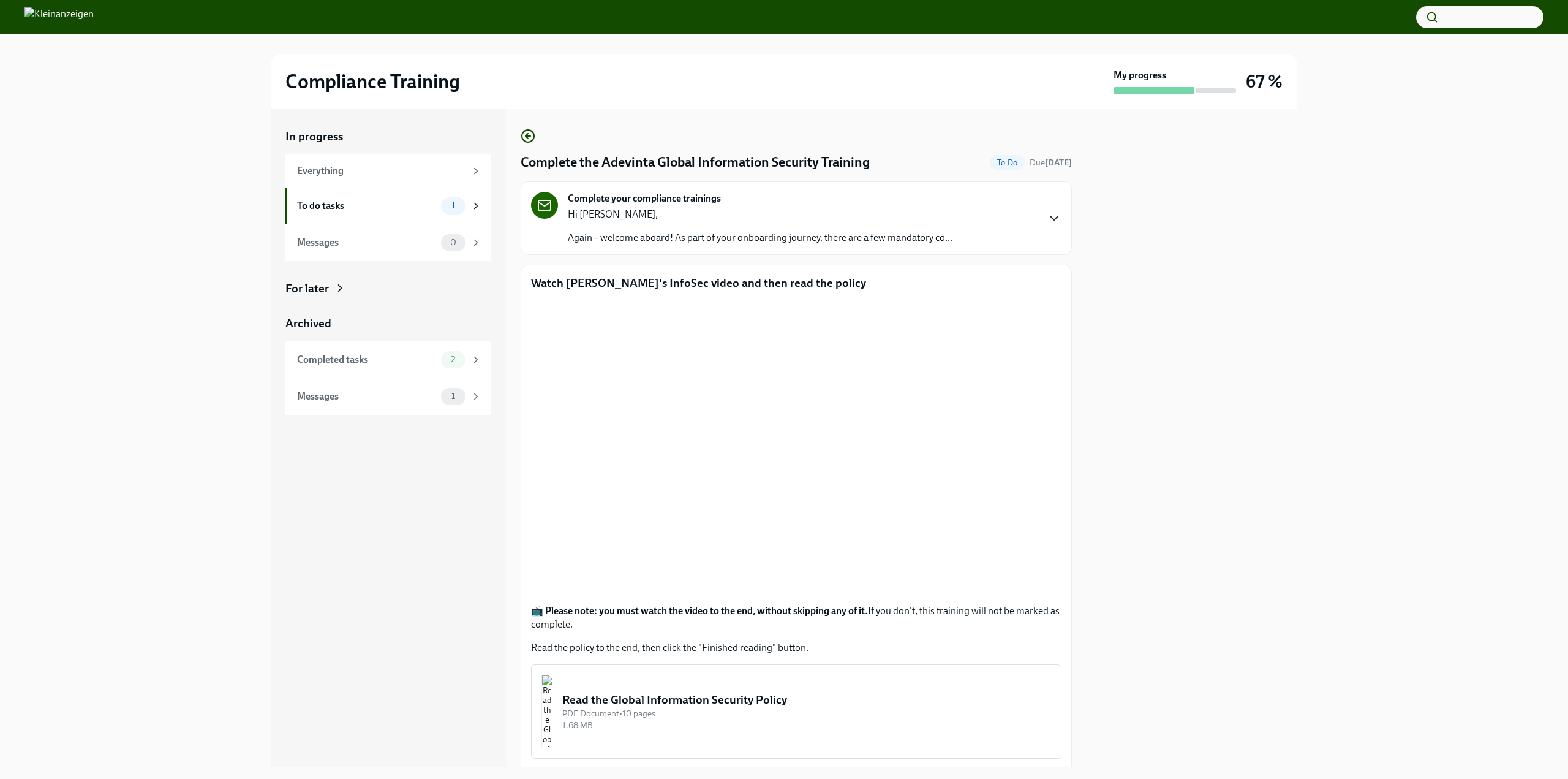
click at [1047, 222] on icon "button" at bounding box center [1054, 218] width 15 height 15
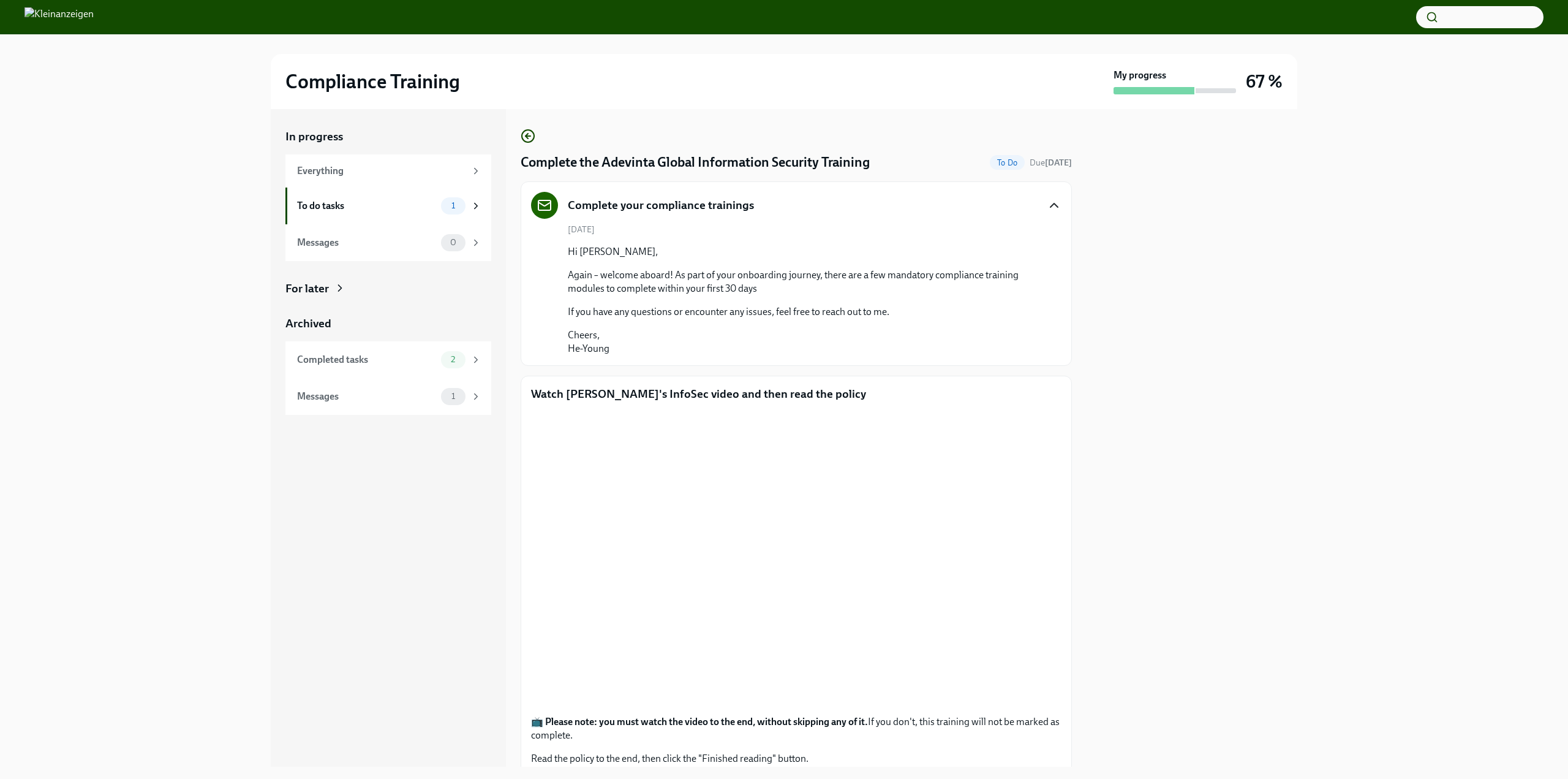
click at [1041, 222] on div "Complete your compliance trainings [DATE] Hi [PERSON_NAME], Again – welcome abo…" at bounding box center [796, 273] width 531 height 164
click at [1050, 205] on icon "button" at bounding box center [1054, 205] width 15 height 15
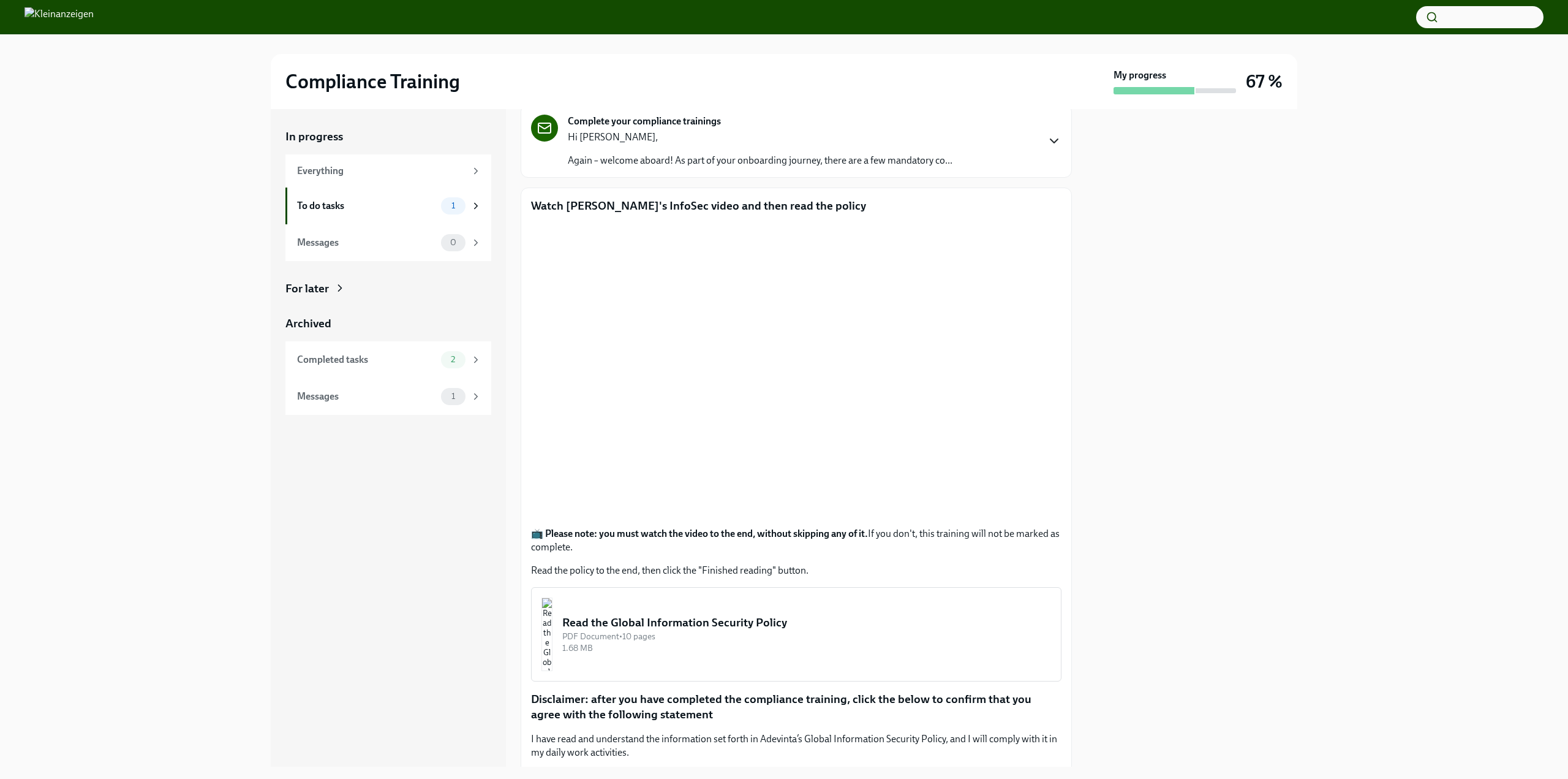
scroll to position [154, 0]
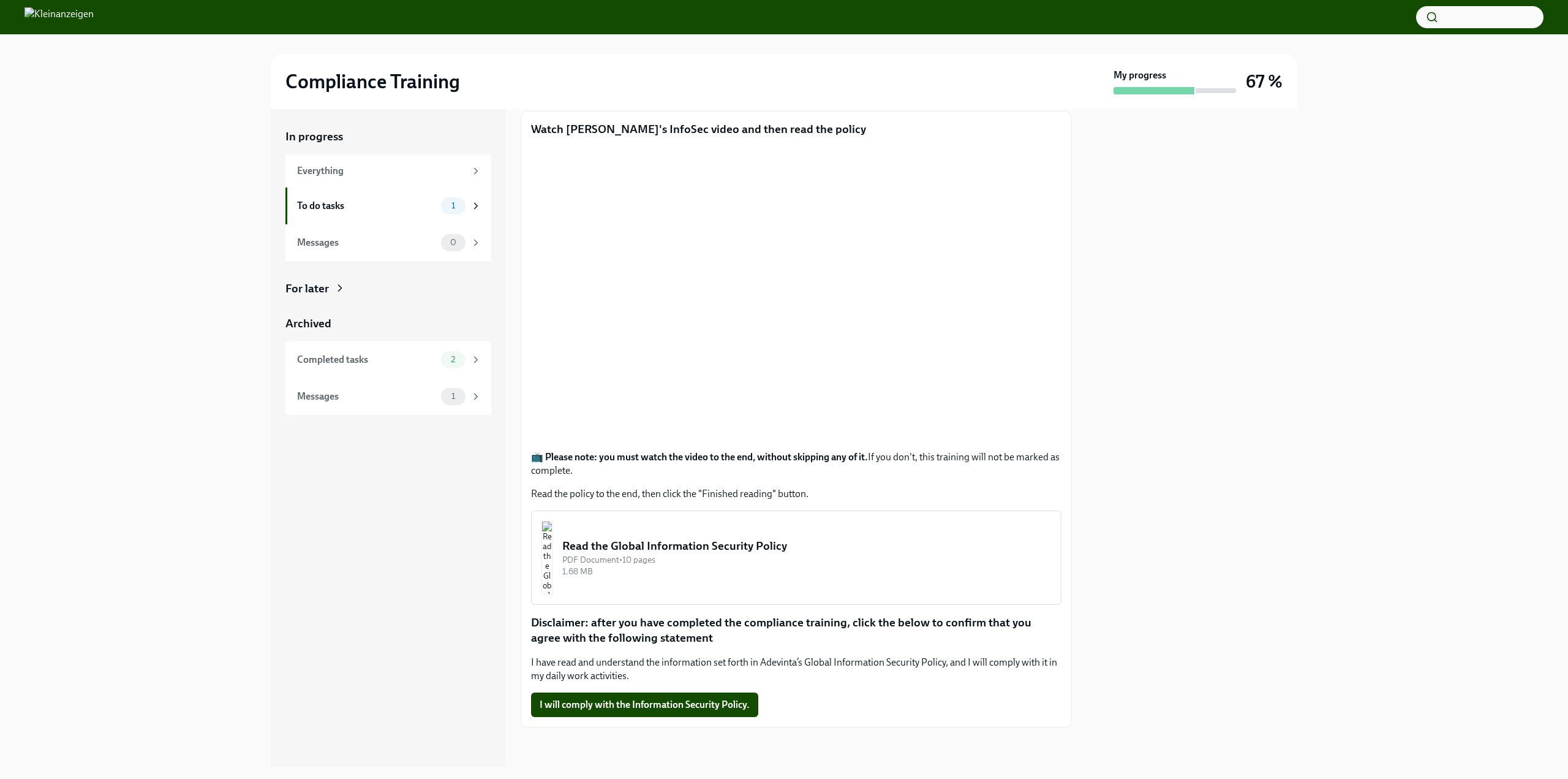
click at [483, 489] on div "In progress Everything To do tasks 1 Messages 0 For later Archived Completed ta…" at bounding box center [388, 438] width 235 height 658
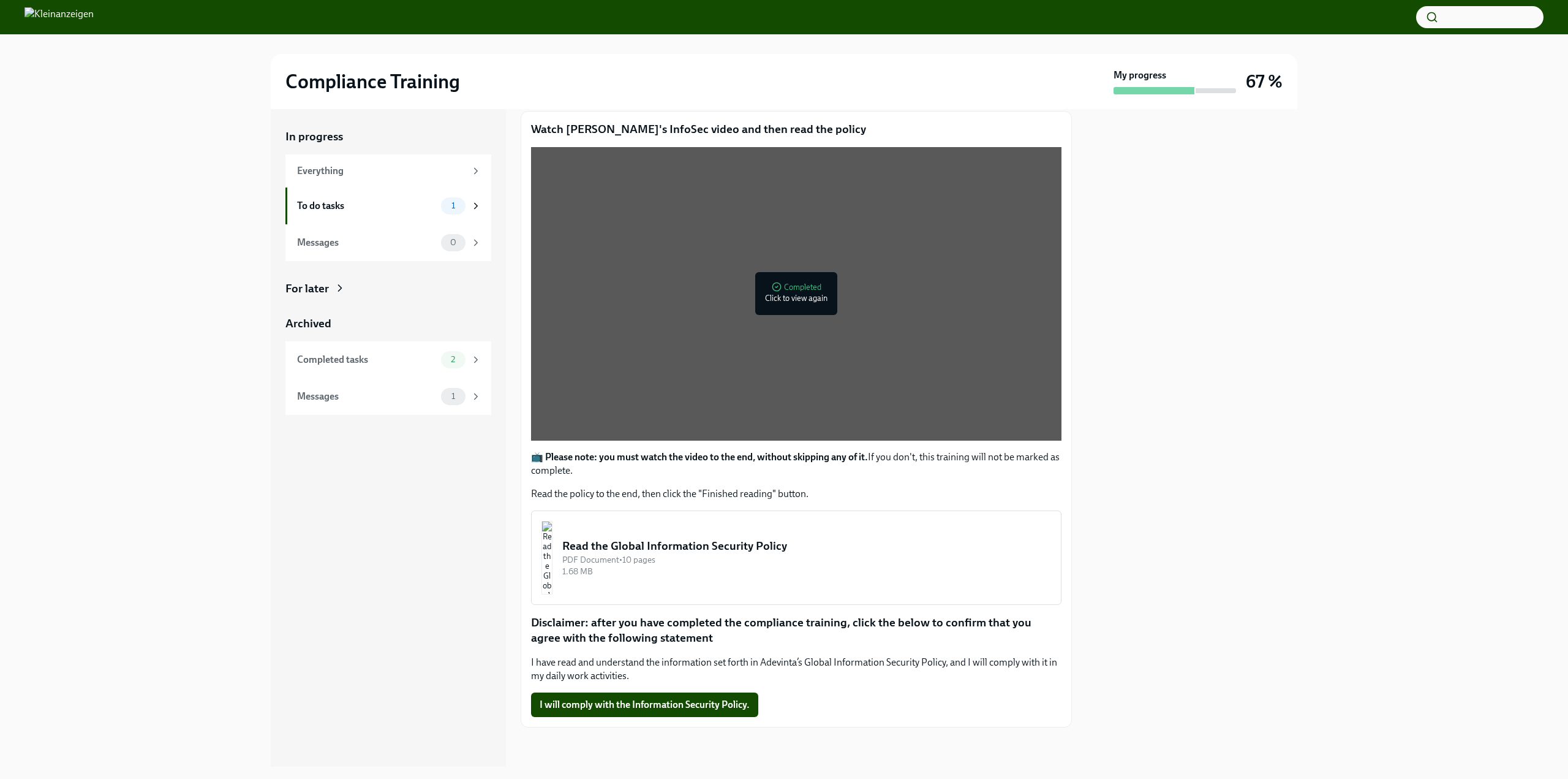
click at [659, 555] on div "PDF Document • 10 pages" at bounding box center [806, 560] width 489 height 12
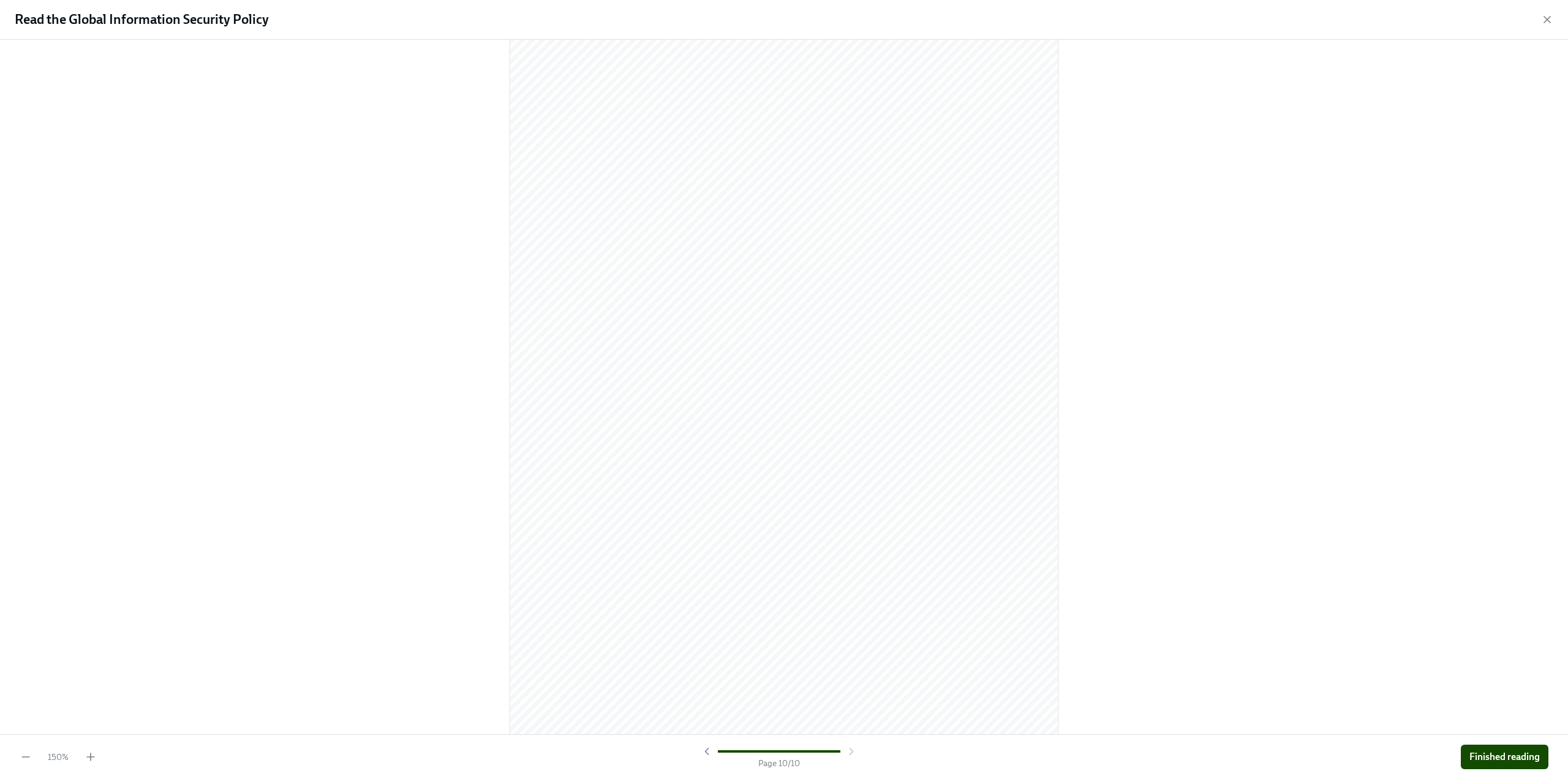
scroll to position [7172, 0]
click at [1521, 760] on span "Finished reading" at bounding box center [1504, 757] width 70 height 12
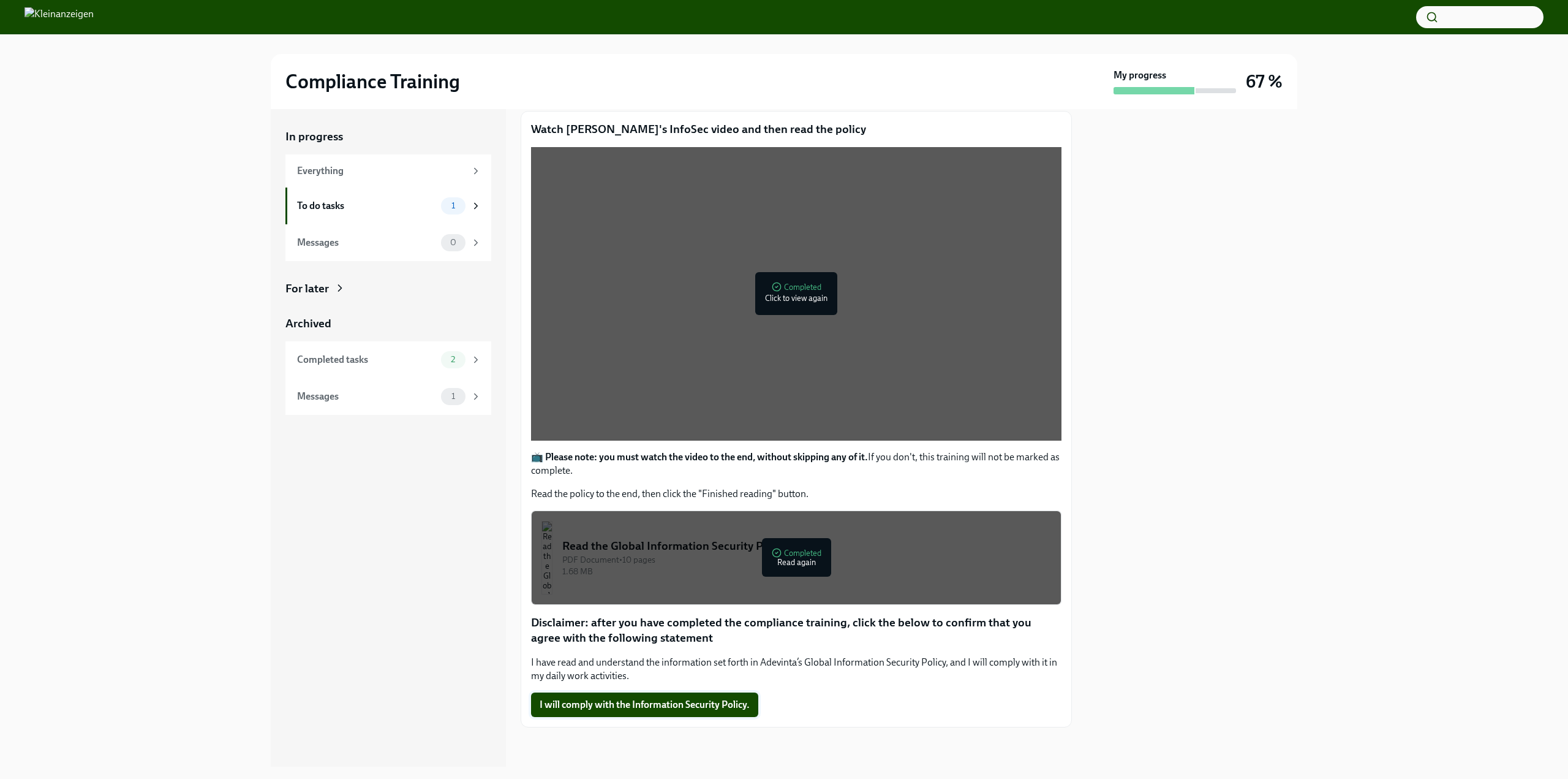
click at [670, 706] on span "I will comply with the Information Security Policy." at bounding box center [644, 705] width 210 height 12
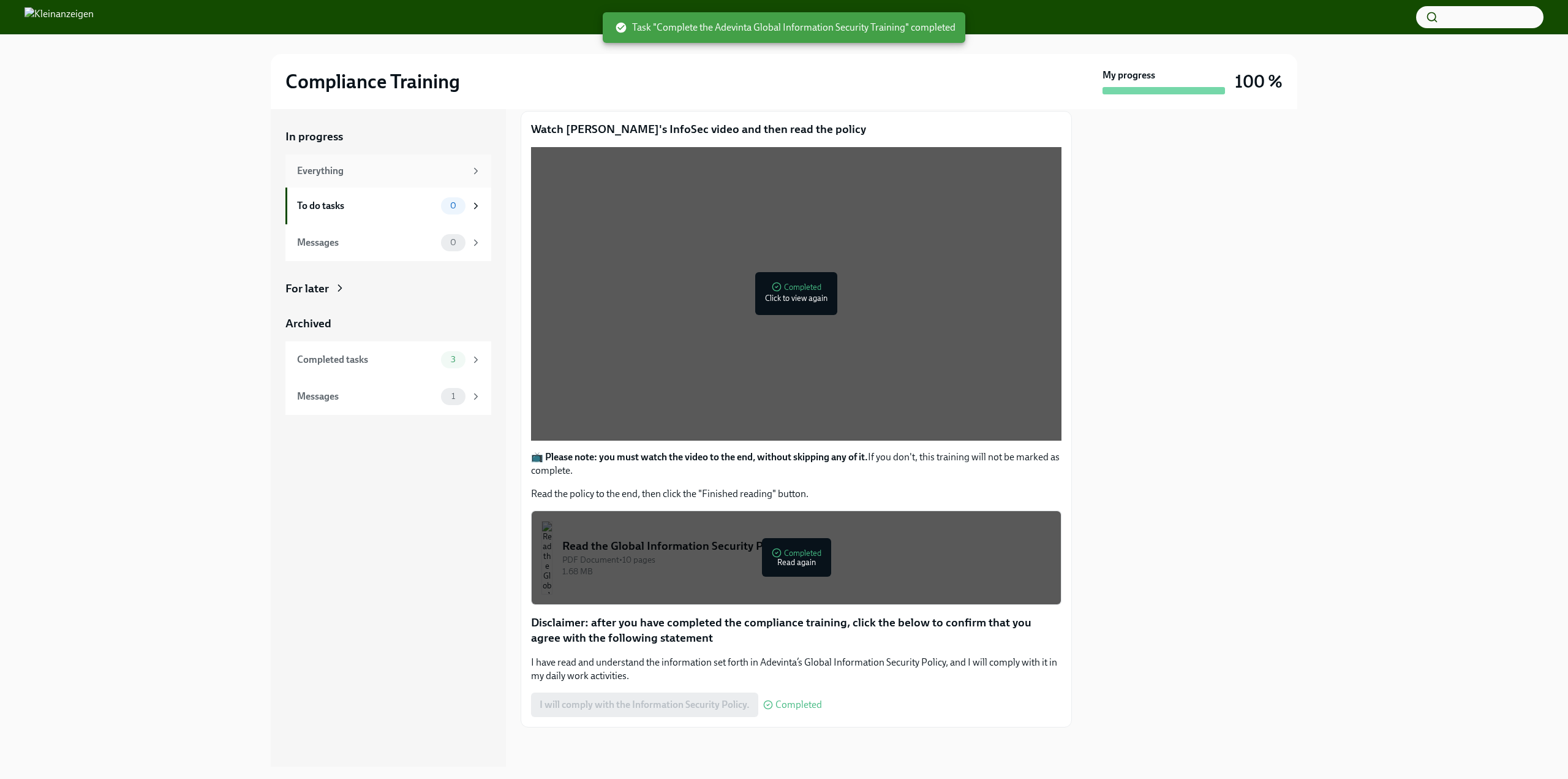
click at [373, 161] on div "Everything" at bounding box center [388, 171] width 206 height 33
